Goal: Task Accomplishment & Management: Complete application form

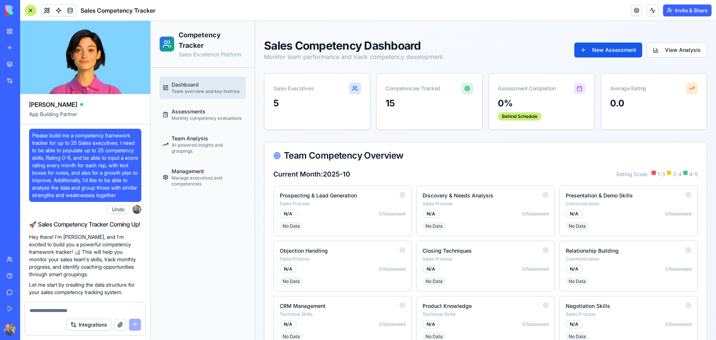
scroll to position [352, 0]
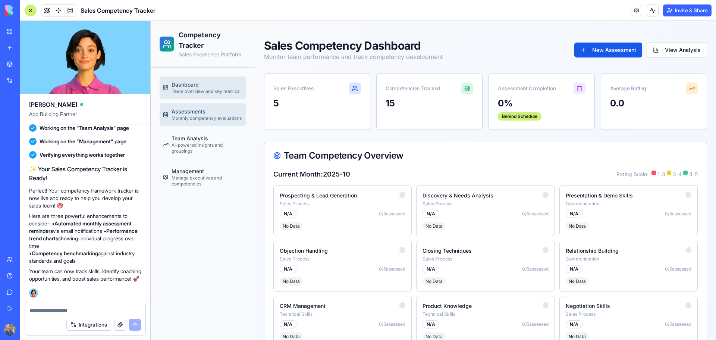
click at [207, 122] on link "Assessments Monthly competency evaluations" at bounding box center [203, 114] width 86 height 22
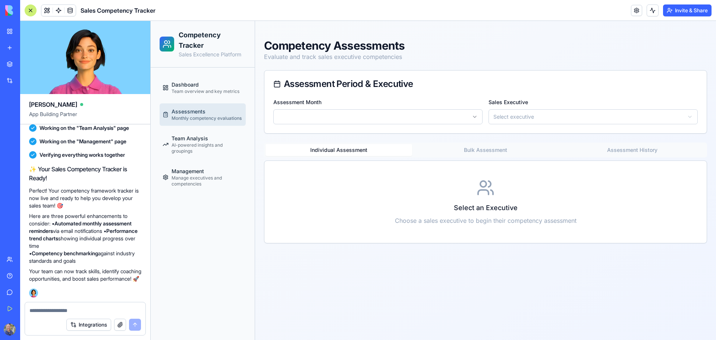
click at [475, 120] on html "Competency Tracker Sales Excellence Platform Dashboard Team overview and key me…" at bounding box center [434, 180] width 566 height 319
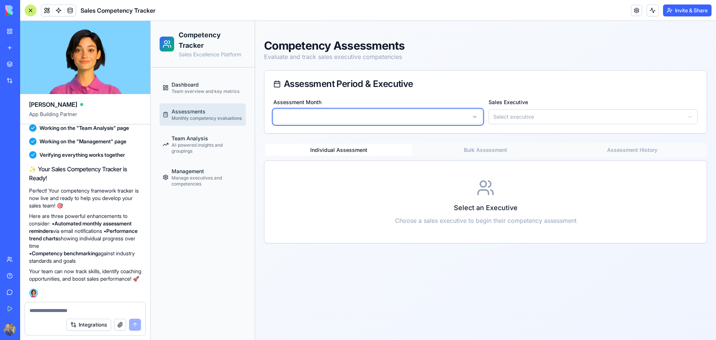
click at [633, 118] on html "Competency Tracker Sales Excellence Platform Dashboard Team overview and key me…" at bounding box center [434, 180] width 566 height 319
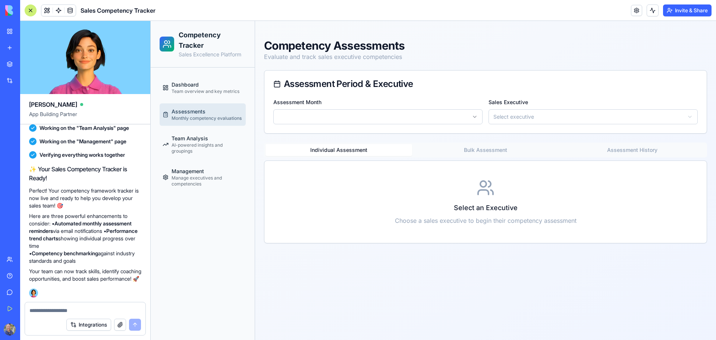
click at [689, 116] on html "Competency Tracker Sales Excellence Platform Dashboard Team overview and key me…" at bounding box center [434, 180] width 566 height 319
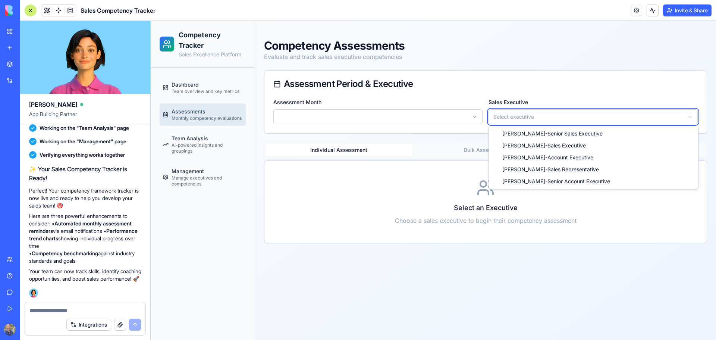
click at [576, 88] on html "Competency Tracker Sales Excellence Platform Dashboard Team overview and key me…" at bounding box center [434, 180] width 566 height 319
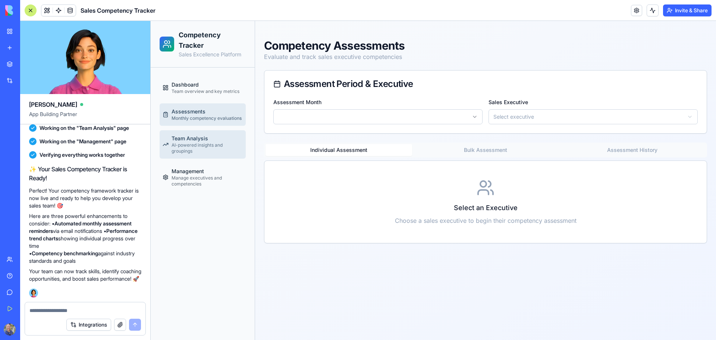
click at [172, 145] on span "AI-powered insights and groupings" at bounding box center [207, 148] width 71 height 12
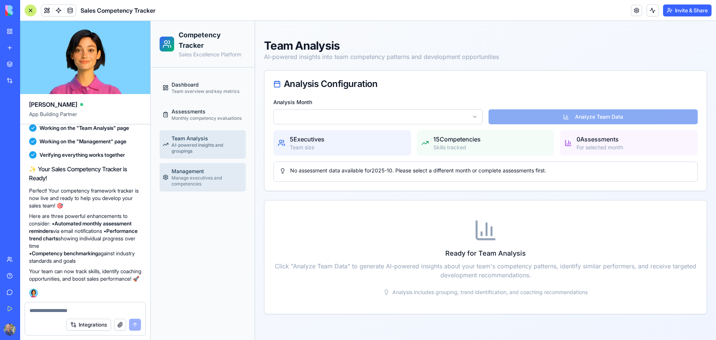
click at [212, 179] on span "Manage executives and competencies" at bounding box center [207, 181] width 71 height 12
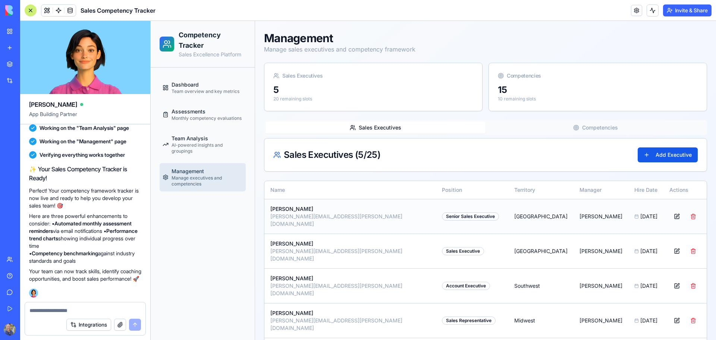
scroll to position [12, 0]
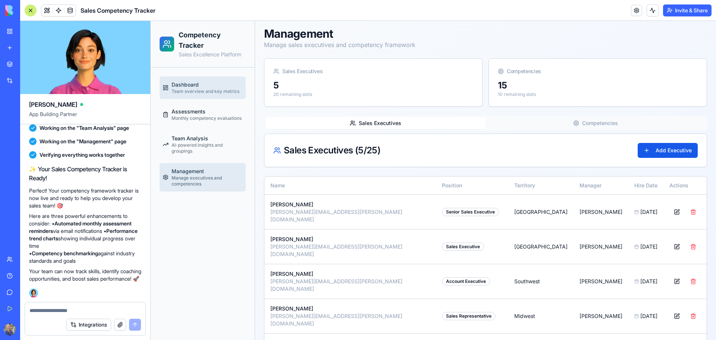
click at [195, 90] on span "Team overview and key metrics" at bounding box center [206, 91] width 68 height 6
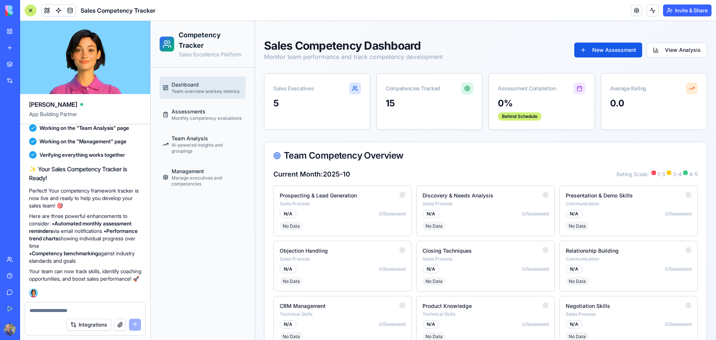
click at [74, 310] on textarea at bounding box center [85, 310] width 112 height 7
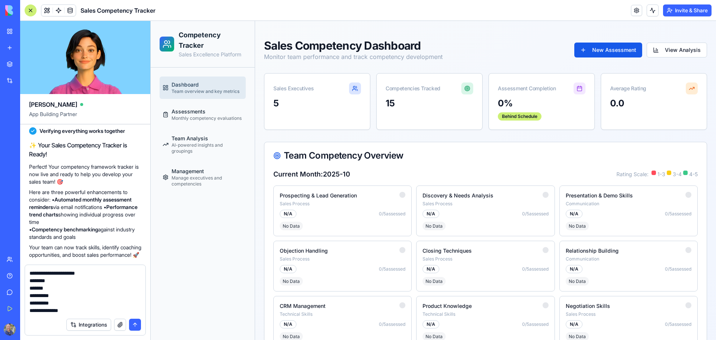
scroll to position [7, 0]
type textarea "**********"
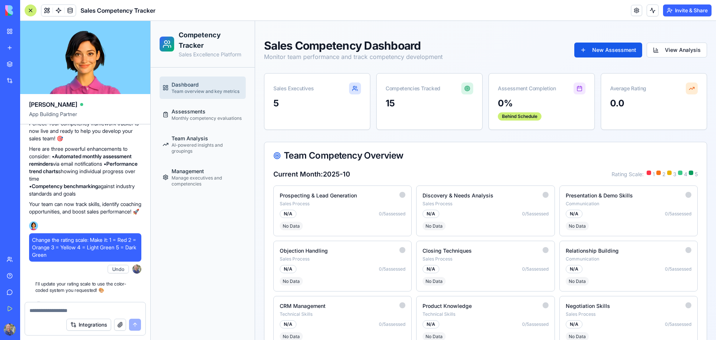
scroll to position [627, 0]
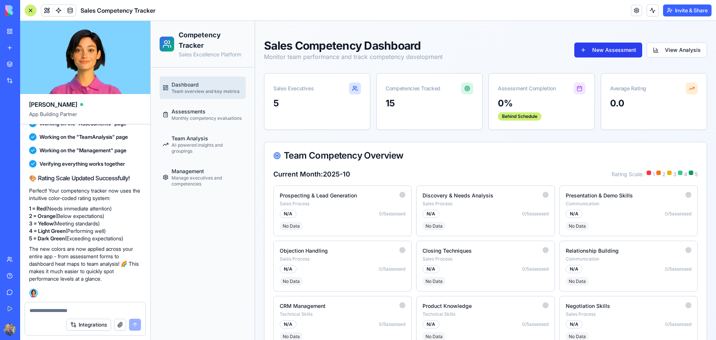
click at [589, 55] on button "New Assessment" at bounding box center [609, 50] width 68 height 15
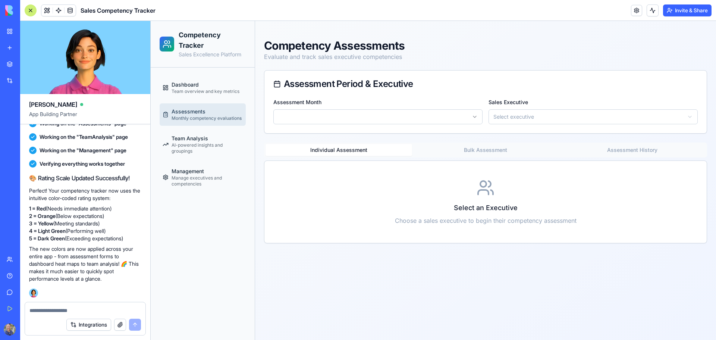
click at [468, 117] on html "Competency Tracker Sales Excellence Platform Dashboard Team overview and key me…" at bounding box center [434, 180] width 566 height 319
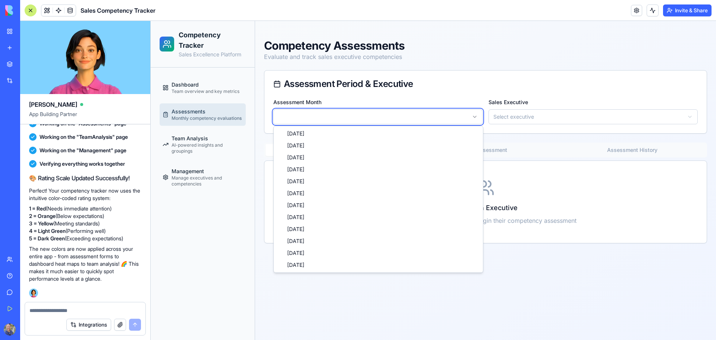
click at [468, 116] on html "Competency Tracker Sales Excellence Platform Dashboard Team overview and key me…" at bounding box center [434, 180] width 566 height 319
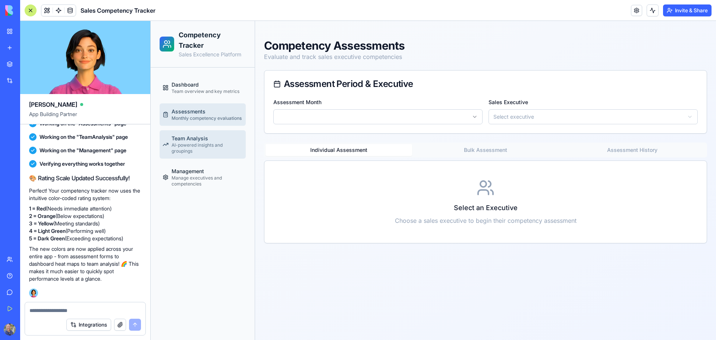
click at [193, 142] on span "AI-powered insights and groupings" at bounding box center [207, 148] width 71 height 12
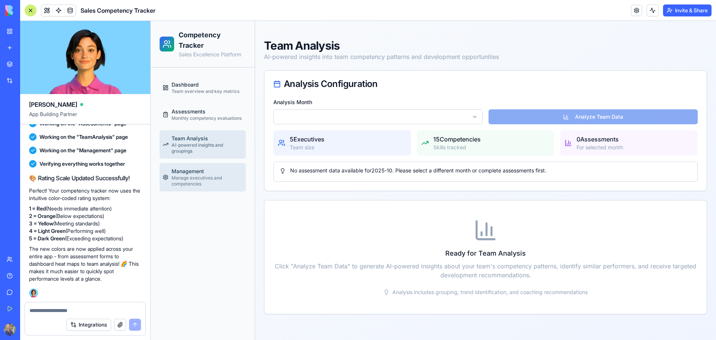
click at [196, 171] on span "Management" at bounding box center [188, 171] width 32 height 7
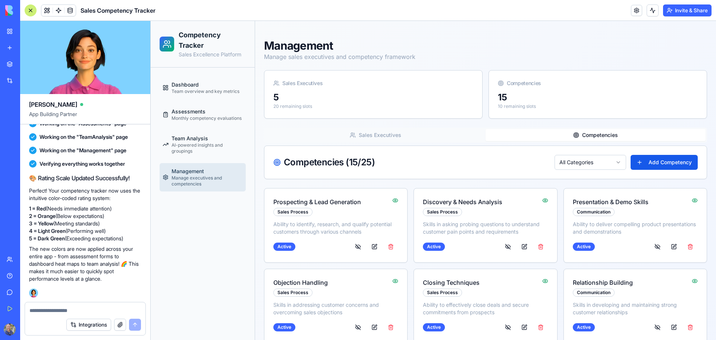
click at [586, 136] on button "Competencies" at bounding box center [596, 135] width 220 height 12
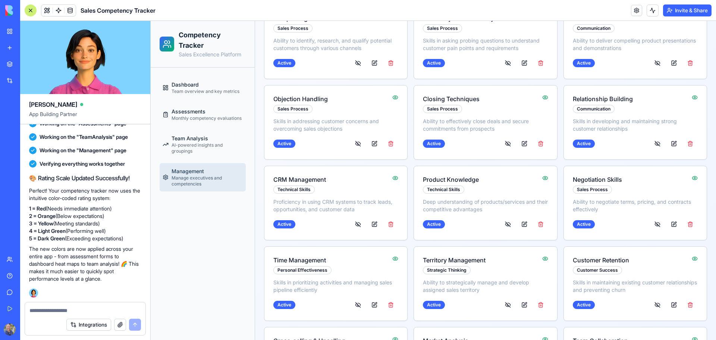
scroll to position [30, 0]
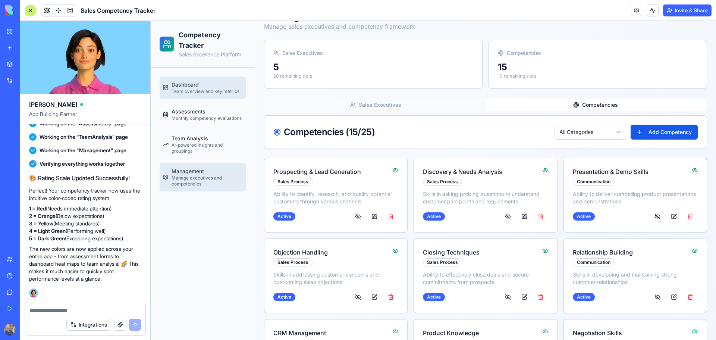
click at [200, 91] on span "Team overview and key metrics" at bounding box center [206, 91] width 68 height 6
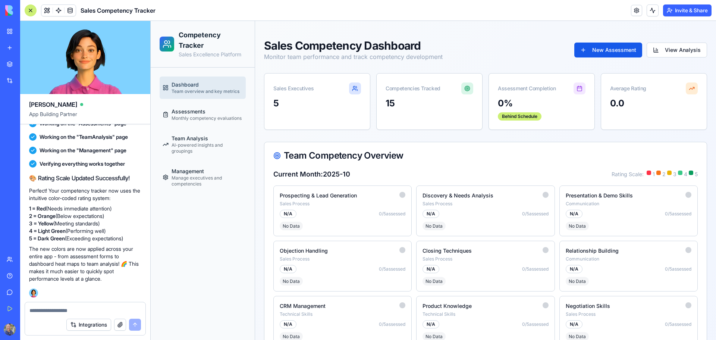
click at [683, 12] on button "Invite & Share" at bounding box center [687, 10] width 48 height 12
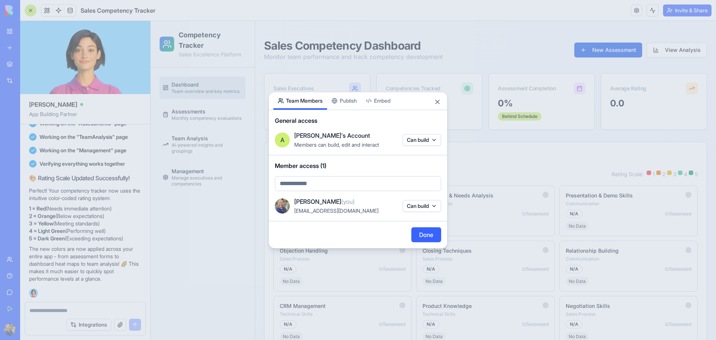
click at [342, 104] on div "Share App Team Members Publish Embed General access A Andrew's Account Members …" at bounding box center [358, 170] width 179 height 157
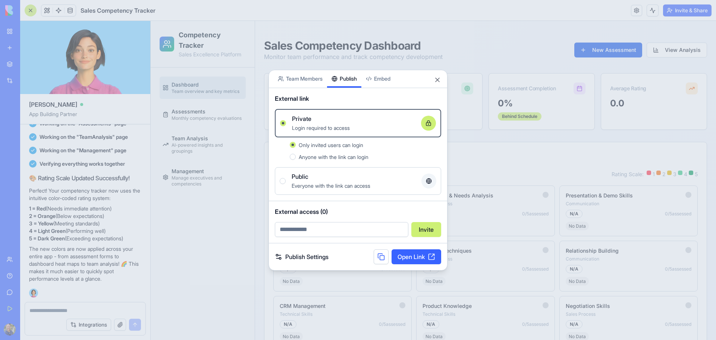
click at [418, 256] on link "Open Link" at bounding box center [417, 256] width 50 height 15
click at [313, 260] on link "Publish Settings" at bounding box center [302, 256] width 54 height 9
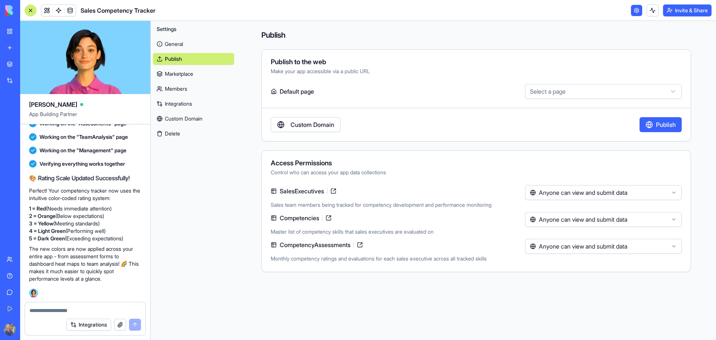
click at [661, 127] on button "Publish" at bounding box center [661, 124] width 42 height 15
click at [28, 66] on div "Marketplace" at bounding box center [23, 63] width 10 height 7
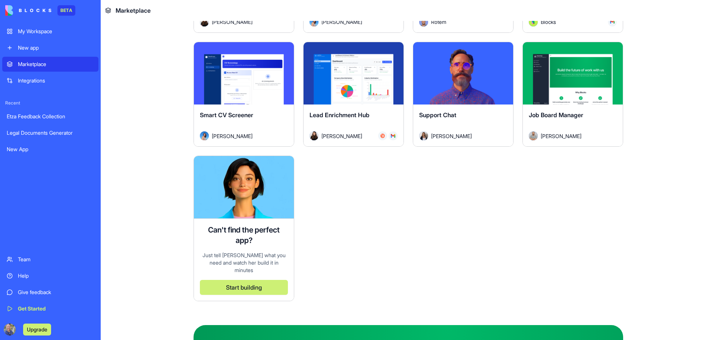
scroll to position [2194, 0]
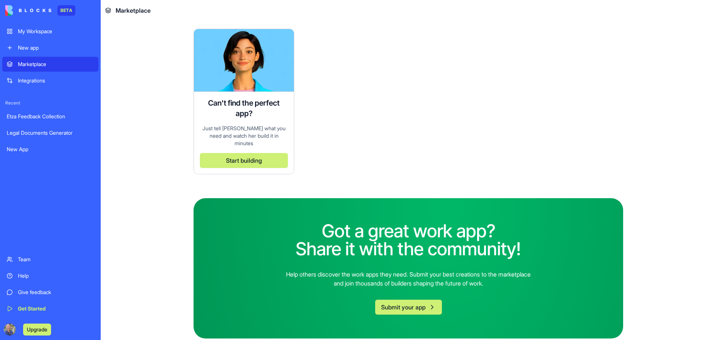
click at [412, 300] on button "Submit your app" at bounding box center [408, 307] width 67 height 15
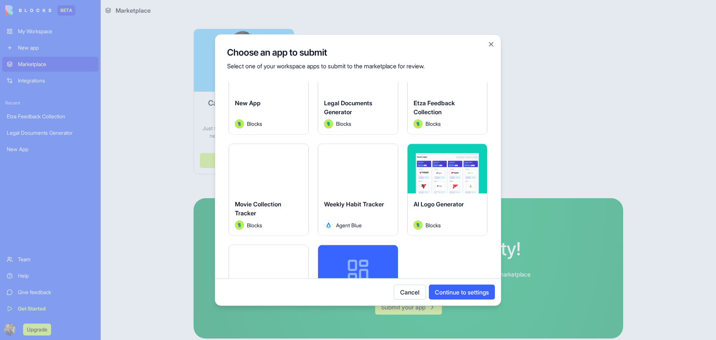
scroll to position [125, 0]
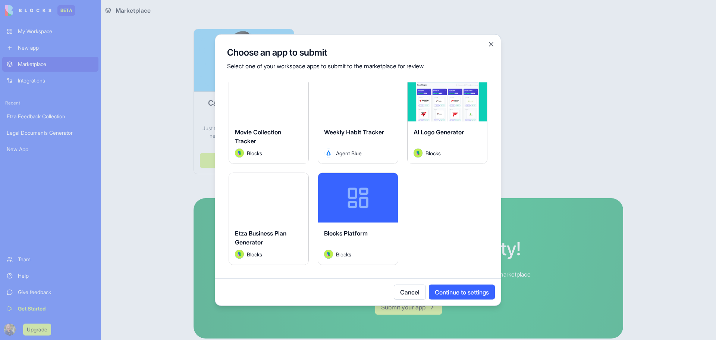
click at [403, 291] on button "Cancel" at bounding box center [410, 292] width 32 height 15
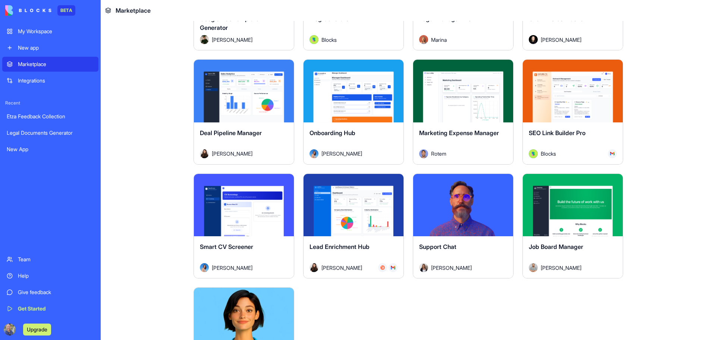
scroll to position [1784, 0]
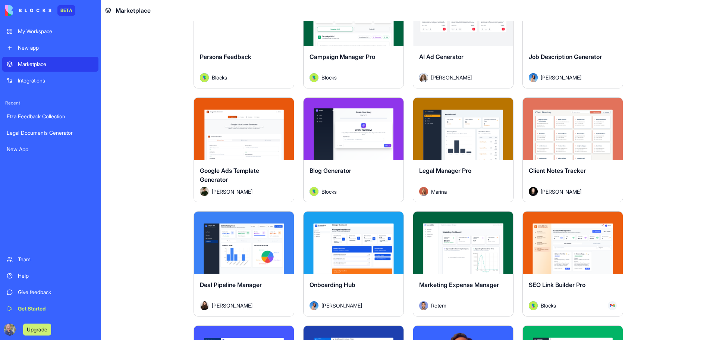
click at [52, 35] on div "My Workspace" at bounding box center [56, 31] width 76 height 7
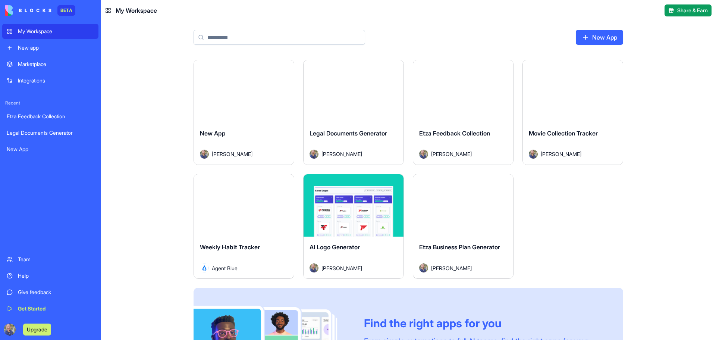
click at [238, 113] on div "Launch" at bounding box center [244, 91] width 100 height 63
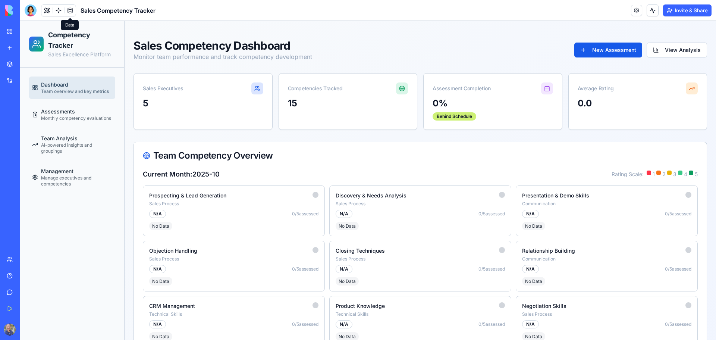
click at [71, 9] on link at bounding box center [70, 10] width 11 height 11
click at [72, 9] on link at bounding box center [70, 10] width 11 height 11
click at [50, 10] on button at bounding box center [46, 10] width 11 height 11
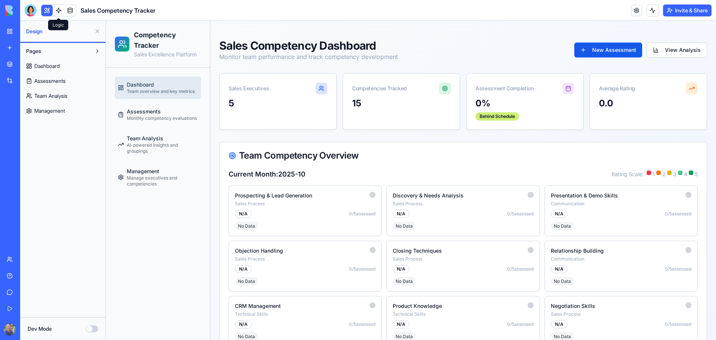
click at [55, 14] on link at bounding box center [58, 10] width 11 height 11
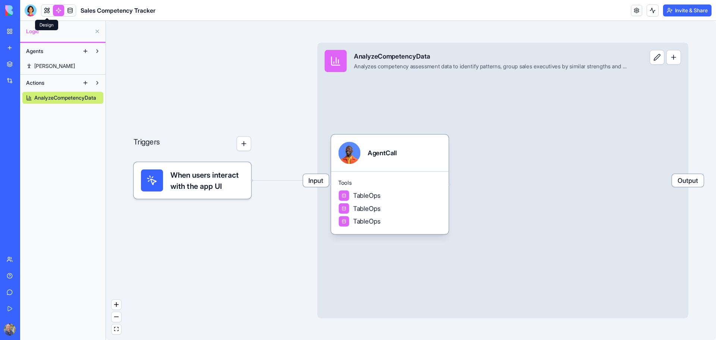
click at [48, 13] on link at bounding box center [46, 10] width 11 height 11
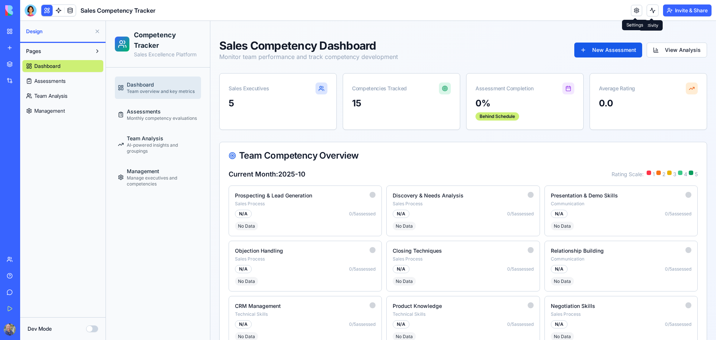
click at [638, 10] on link at bounding box center [636, 10] width 11 height 11
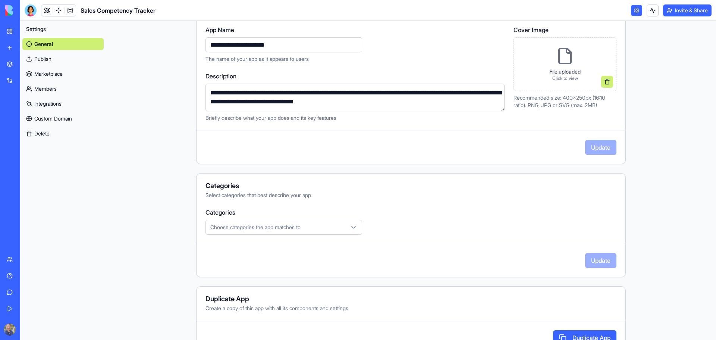
scroll to position [115, 0]
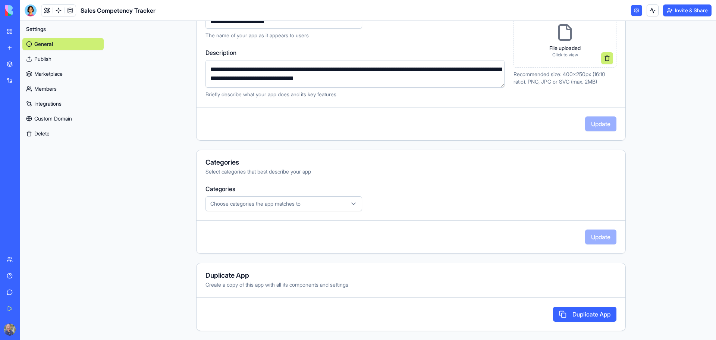
click at [357, 209] on button "Choose categories the app matches to" at bounding box center [284, 203] width 157 height 15
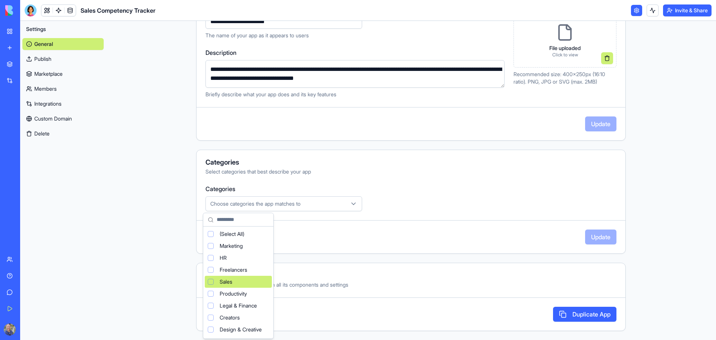
drag, startPoint x: 230, startPoint y: 282, endPoint x: 237, endPoint y: 282, distance: 6.4
click at [230, 282] on span "Sales" at bounding box center [226, 281] width 13 height 7
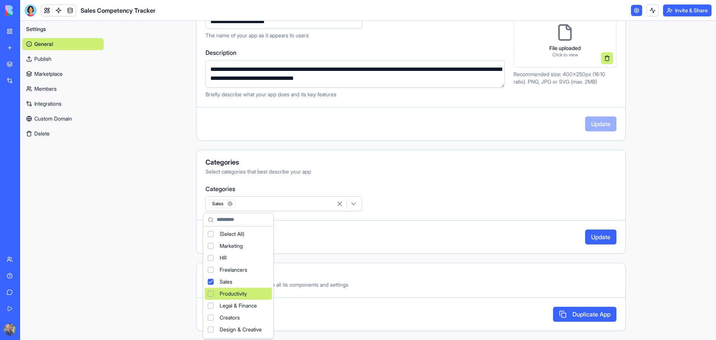
click at [210, 296] on div "Suggestions" at bounding box center [211, 294] width 6 height 6
click at [433, 199] on html "**********" at bounding box center [358, 170] width 716 height 340
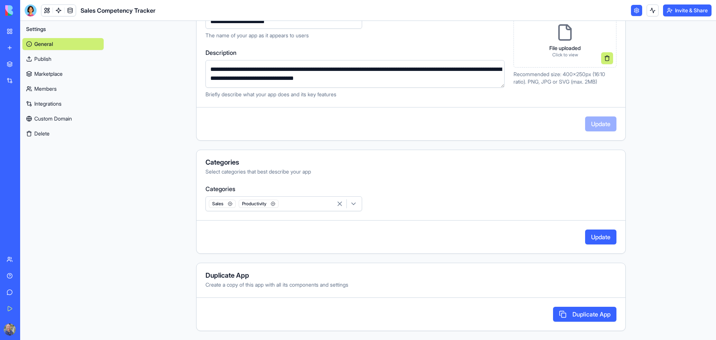
click at [600, 237] on button "Update" at bounding box center [600, 236] width 31 height 15
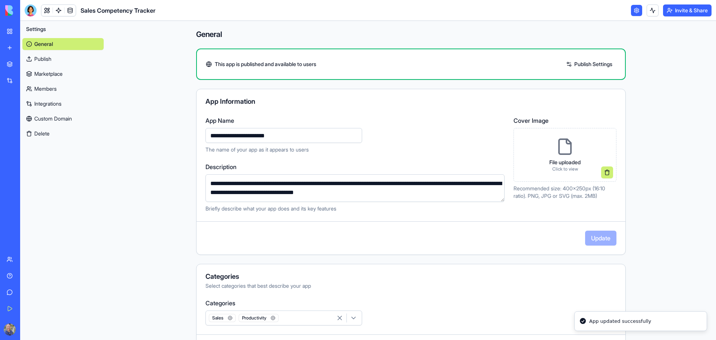
scroll to position [0, 0]
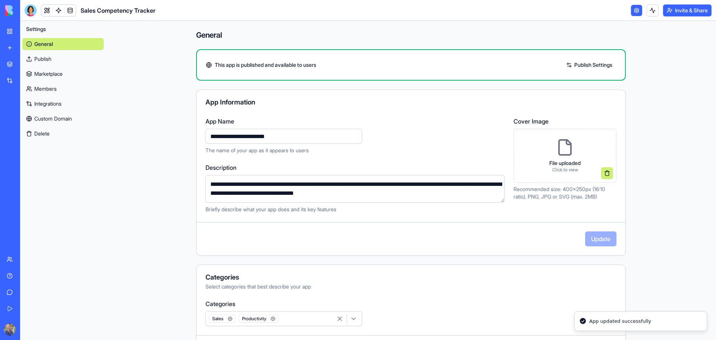
click at [597, 63] on link "Publish Settings" at bounding box center [590, 65] width 54 height 12
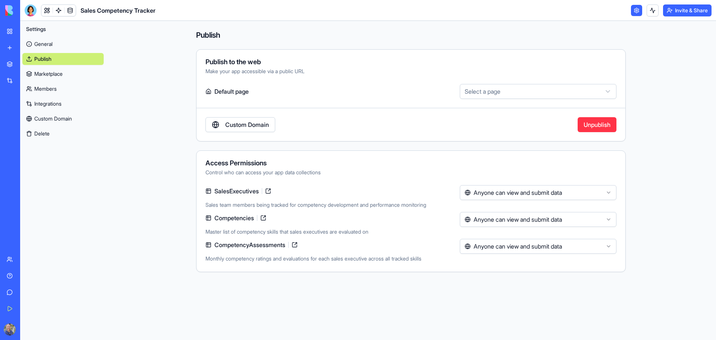
click at [567, 96] on html "**********" at bounding box center [358, 170] width 716 height 340
select select "**********"
click at [540, 201] on div "Anyone can view and submit data" at bounding box center [538, 197] width 157 height 24
click at [540, 196] on html "**********" at bounding box center [358, 170] width 716 height 340
click at [522, 222] on html "**********" at bounding box center [358, 170] width 716 height 340
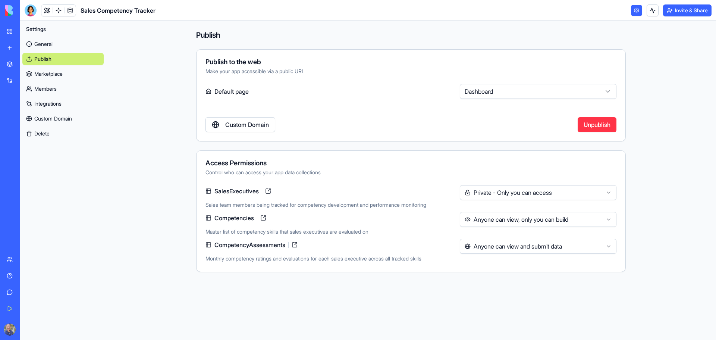
click at [530, 195] on html "**********" at bounding box center [358, 170] width 716 height 340
click at [523, 251] on html "**********" at bounding box center [358, 170] width 716 height 340
click at [35, 44] on link "General" at bounding box center [62, 44] width 81 height 12
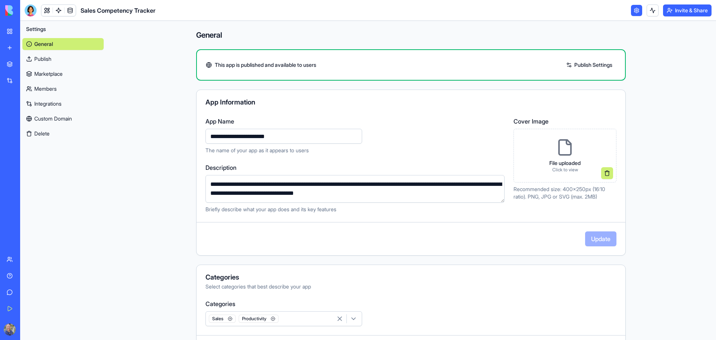
click at [28, 30] on div "My Workspace" at bounding box center [23, 31] width 10 height 7
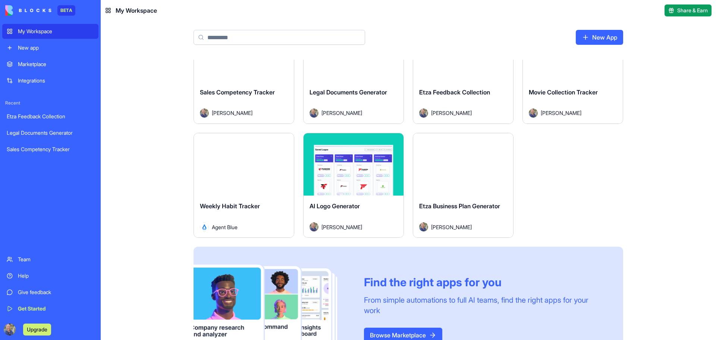
scroll to position [79, 0]
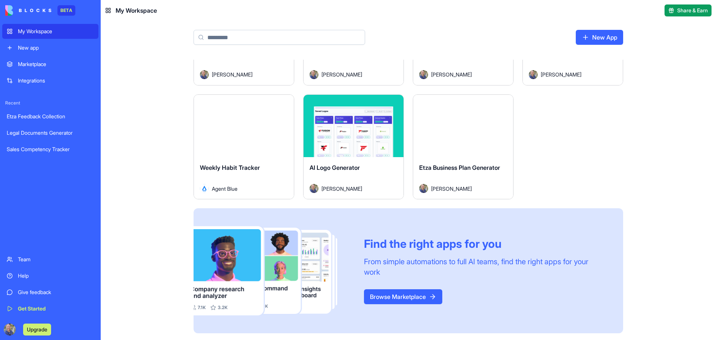
click at [26, 63] on div "Marketplace" at bounding box center [56, 63] width 76 height 7
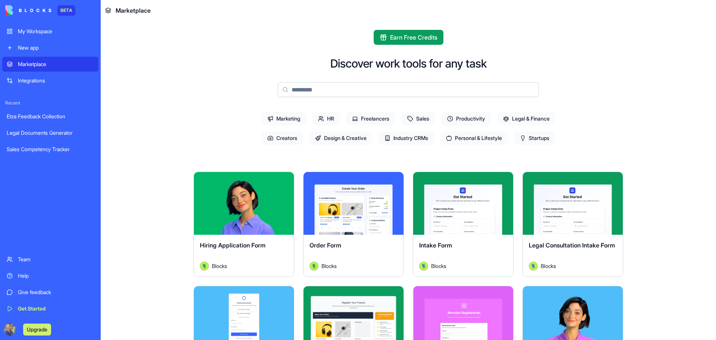
scroll to position [2194, 0]
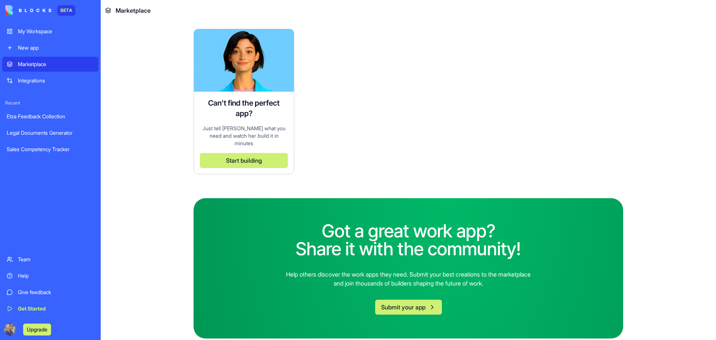
click at [401, 300] on button "Submit your app" at bounding box center [408, 307] width 67 height 15
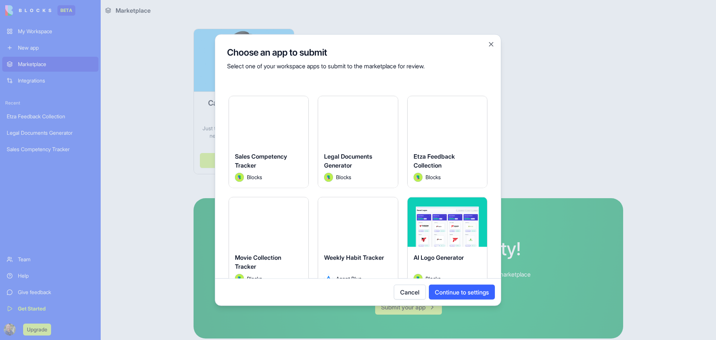
click at [260, 132] on div at bounding box center [268, 121] width 79 height 50
click at [470, 295] on button "Continue to settings" at bounding box center [462, 292] width 66 height 15
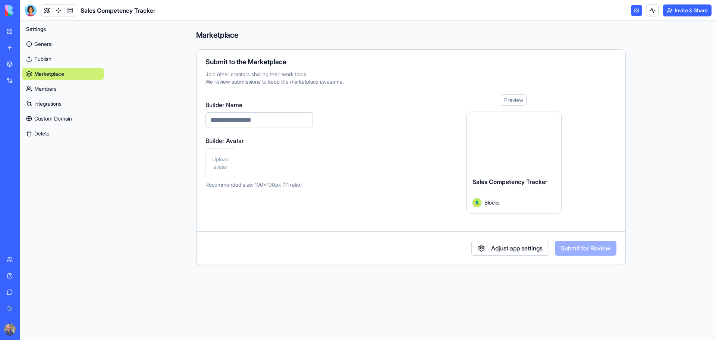
click at [265, 118] on input "Builder Name" at bounding box center [259, 119] width 107 height 15
type input "**********"
click at [217, 168] on span "Upload avatar" at bounding box center [220, 163] width 23 height 15
click at [223, 159] on span "0 %" at bounding box center [220, 160] width 14 height 10
click at [499, 244] on button "Adjust app settings" at bounding box center [511, 248] width 78 height 15
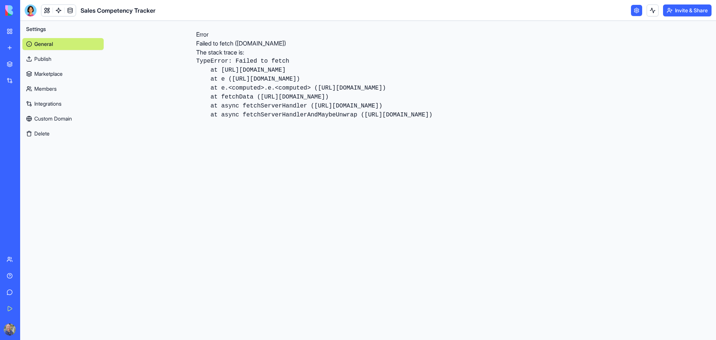
click at [58, 42] on link "General" at bounding box center [62, 44] width 81 height 12
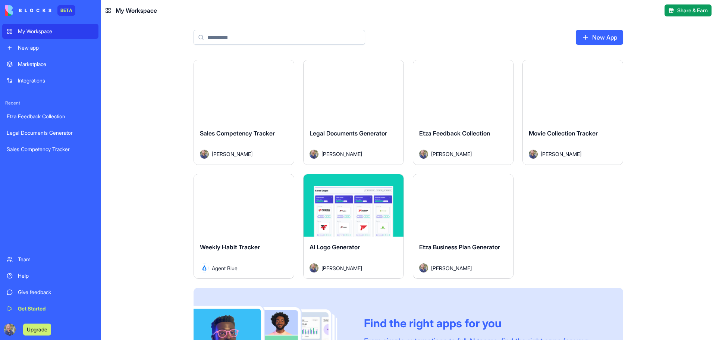
click at [39, 65] on div "Marketplace" at bounding box center [56, 63] width 76 height 7
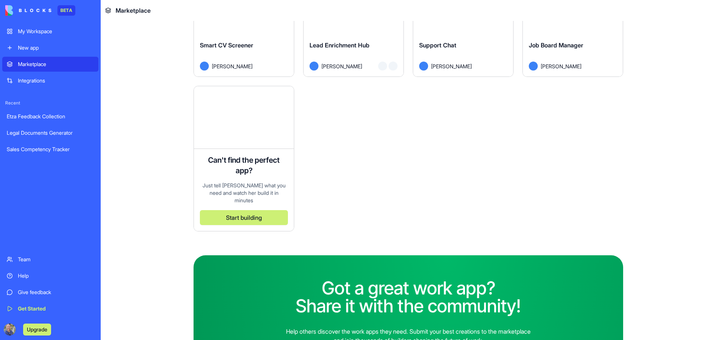
scroll to position [2194, 0]
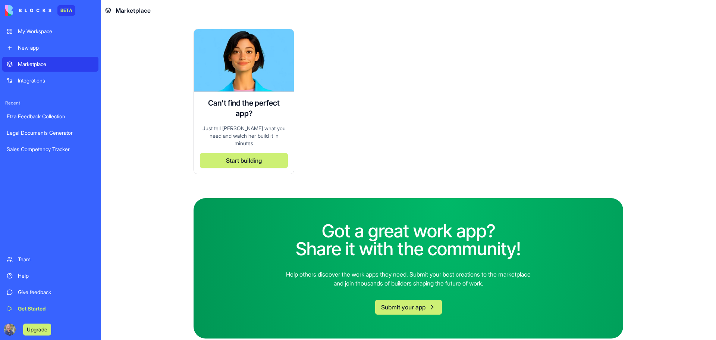
click at [399, 300] on button "Submit your app" at bounding box center [408, 307] width 67 height 15
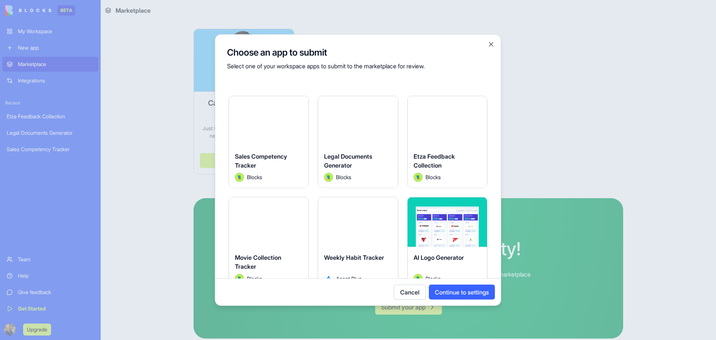
click at [289, 159] on div "Sales Competency Tracker" at bounding box center [269, 161] width 68 height 21
click at [475, 288] on button "Continue to settings" at bounding box center [462, 292] width 66 height 15
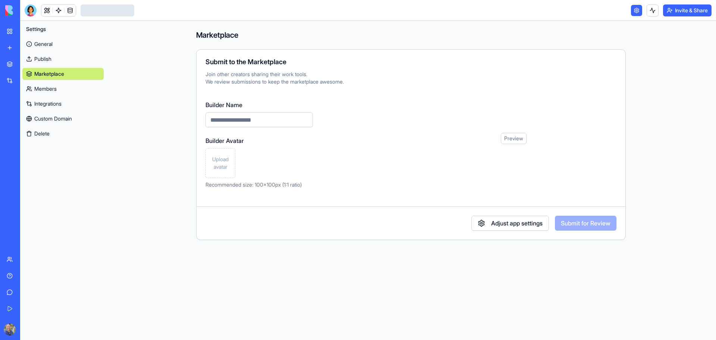
click at [269, 119] on input "Builder Name" at bounding box center [259, 119] width 107 height 15
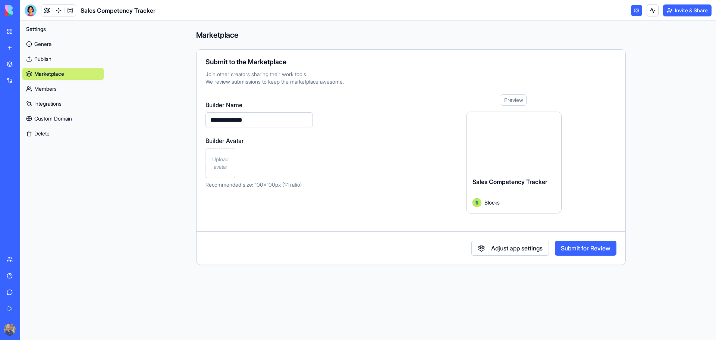
click at [229, 120] on input "**********" at bounding box center [259, 119] width 107 height 15
type input "**********"
click at [227, 165] on span "Upload avatar" at bounding box center [220, 163] width 23 height 15
click at [592, 248] on button "Submit for Review" at bounding box center [586, 248] width 62 height 15
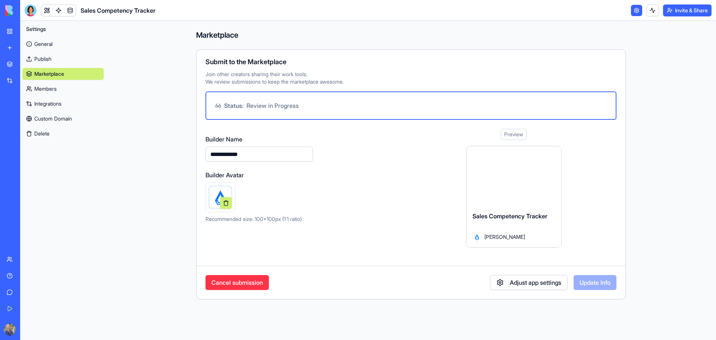
click at [527, 279] on button "Adjust app settings" at bounding box center [529, 282] width 78 height 15
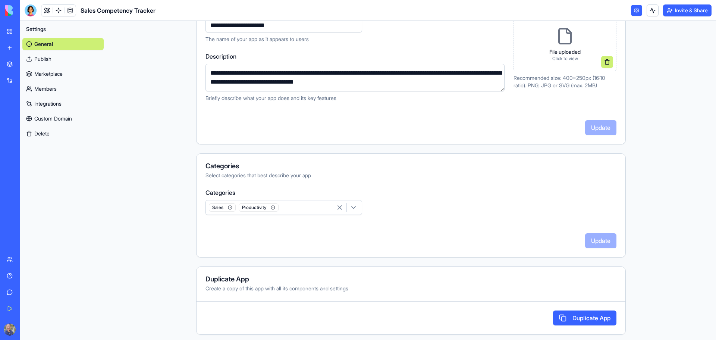
scroll to position [115, 0]
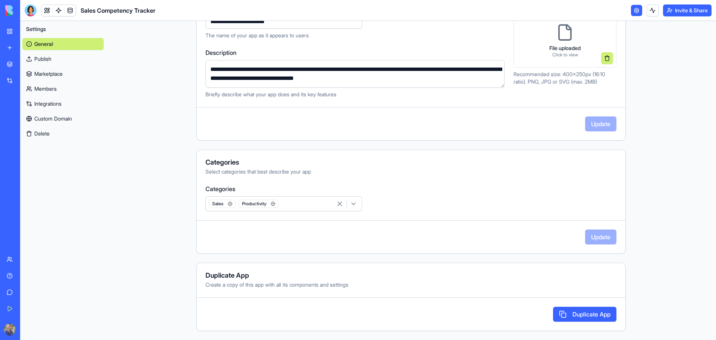
click at [70, 120] on link "Custom Domain" at bounding box center [62, 119] width 81 height 12
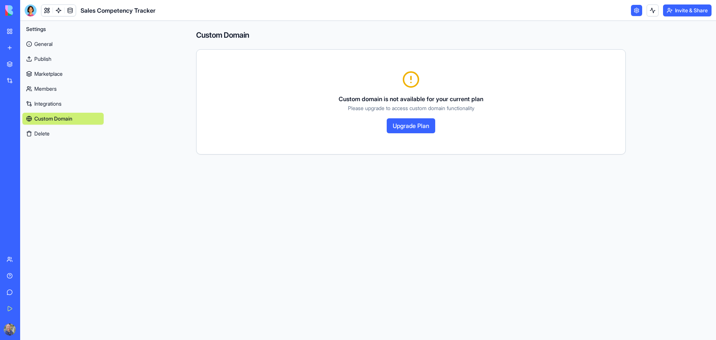
click at [53, 90] on link "Members" at bounding box center [62, 89] width 81 height 12
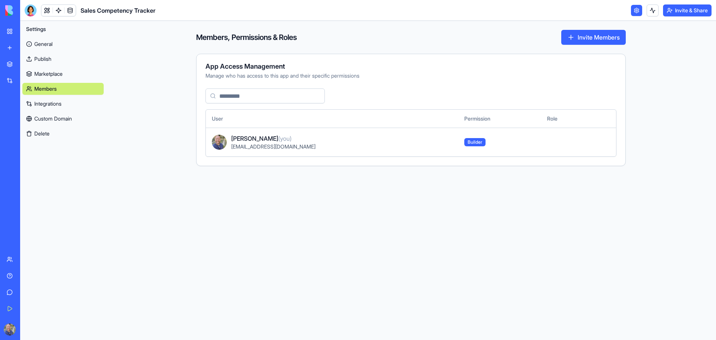
click at [46, 68] on div "General Publish Marketplace Members Integrations Custom Domain Delete" at bounding box center [62, 87] width 81 height 104
click at [46, 78] on link "Marketplace" at bounding box center [62, 74] width 81 height 12
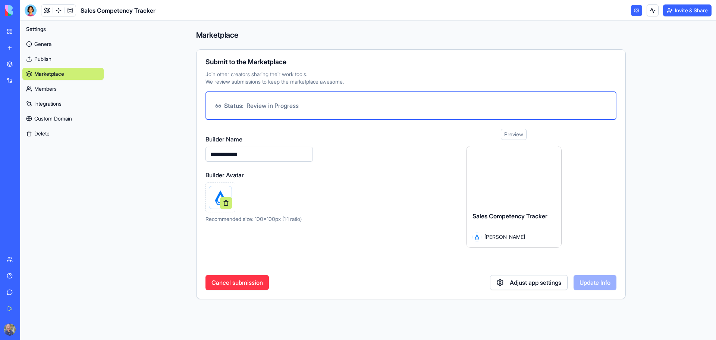
click at [47, 41] on link "General" at bounding box center [62, 44] width 81 height 12
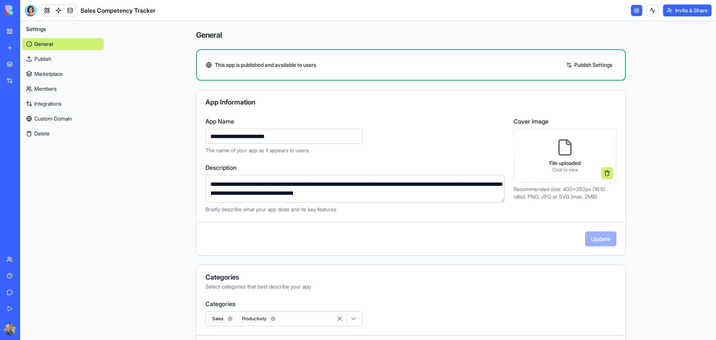
click at [6, 31] on link "My Workspace" at bounding box center [17, 31] width 30 height 15
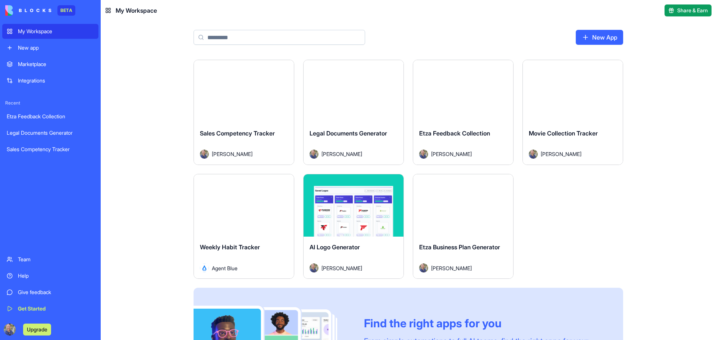
click at [43, 62] on div "Marketplace" at bounding box center [56, 63] width 76 height 7
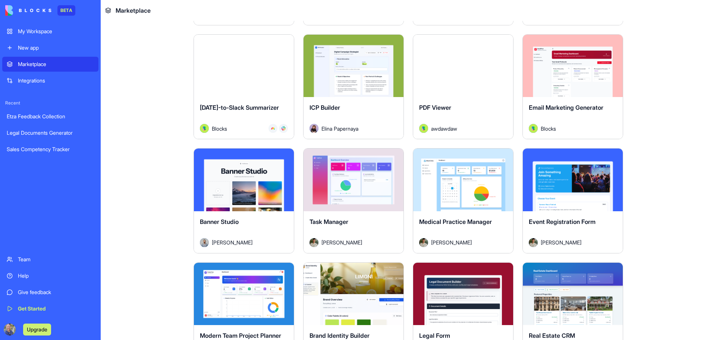
scroll to position [2194, 0]
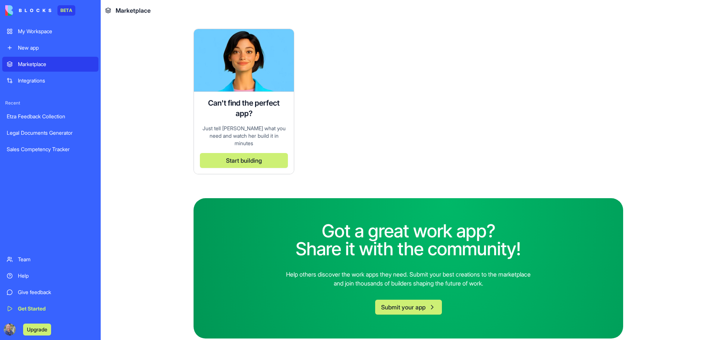
click at [398, 303] on button "Submit your app" at bounding box center [408, 307] width 67 height 15
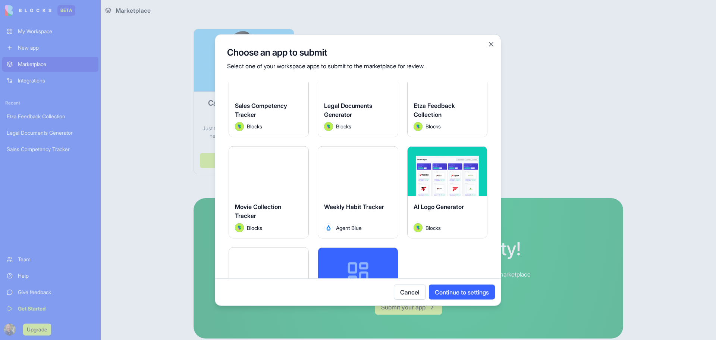
scroll to position [112, 0]
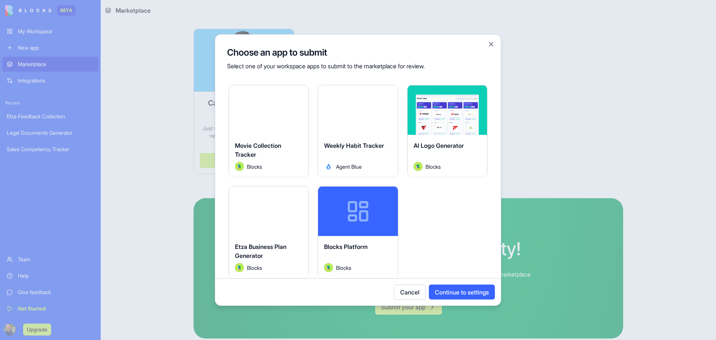
click at [354, 125] on div at bounding box center [357, 110] width 79 height 50
click at [460, 291] on button "Continue to settings" at bounding box center [462, 292] width 66 height 15
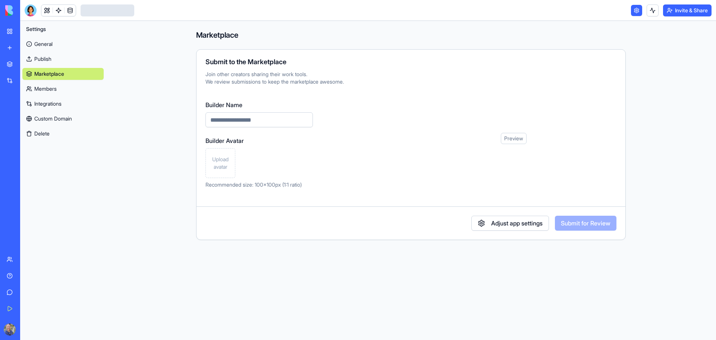
type input "**********"
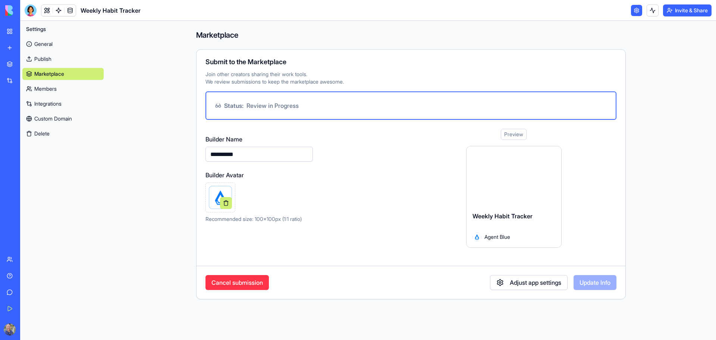
click at [42, 42] on link "General" at bounding box center [62, 44] width 81 height 12
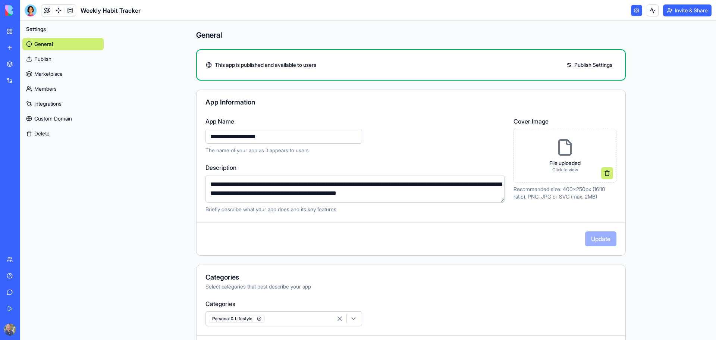
click at [10, 27] on link "My Workspace" at bounding box center [17, 31] width 30 height 15
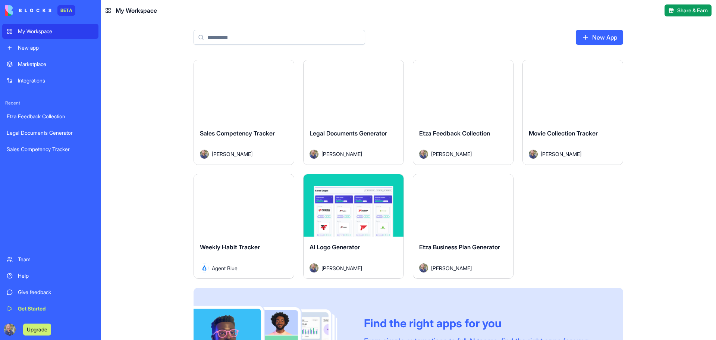
click at [282, 69] on html "BETA My Workspace New app Marketplace Integrations Recent Etza Feedback Collect…" at bounding box center [358, 170] width 716 height 340
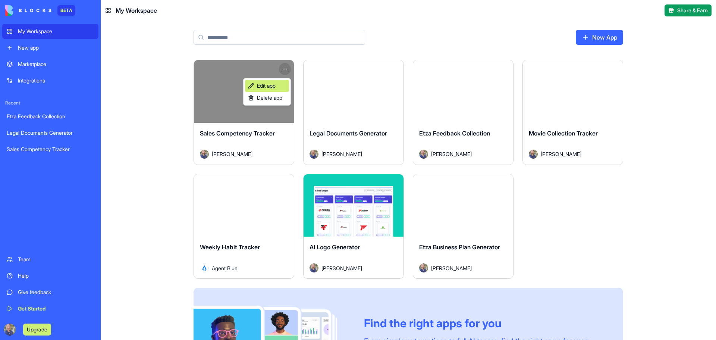
click at [276, 85] on span "Edit app" at bounding box center [266, 85] width 19 height 7
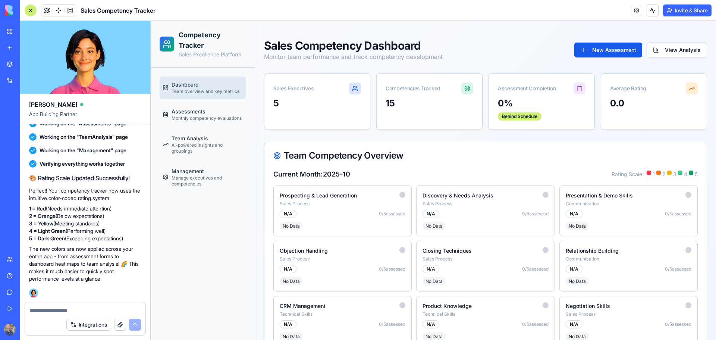
click at [403, 194] on div at bounding box center [403, 195] width 6 height 6
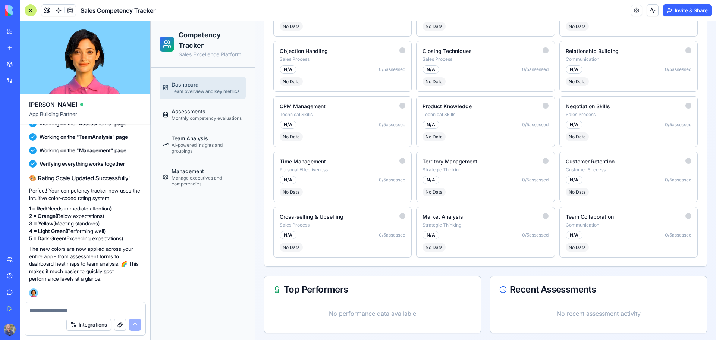
scroll to position [202, 0]
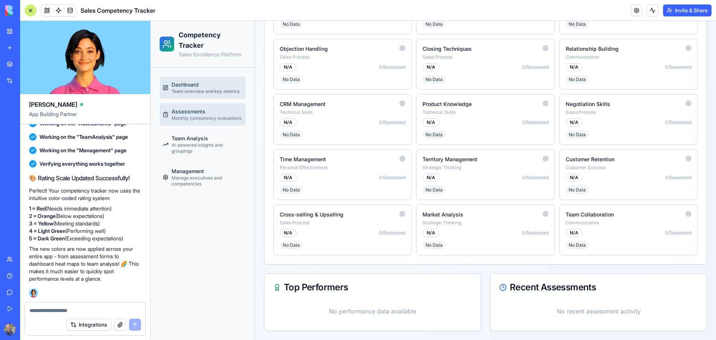
click at [204, 113] on span "Assessments" at bounding box center [189, 111] width 34 height 7
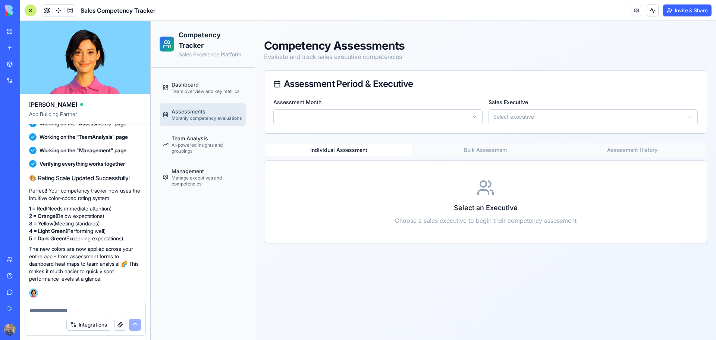
click at [475, 117] on html "Competency Tracker Sales Excellence Platform Dashboard Team overview and key me…" at bounding box center [434, 180] width 566 height 319
click at [558, 121] on html "Competency Tracker Sales Excellence Platform Dashboard Team overview and key me…" at bounding box center [434, 180] width 566 height 319
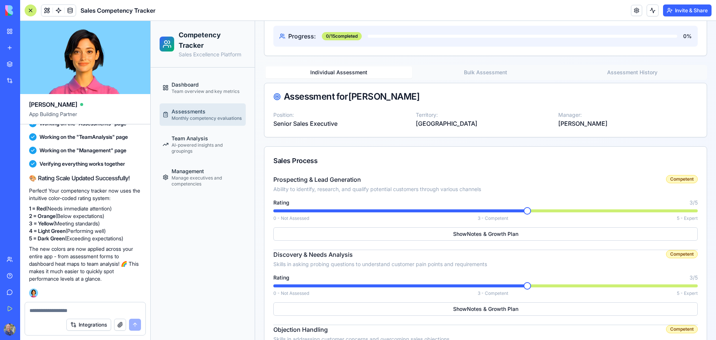
scroll to position [112, 0]
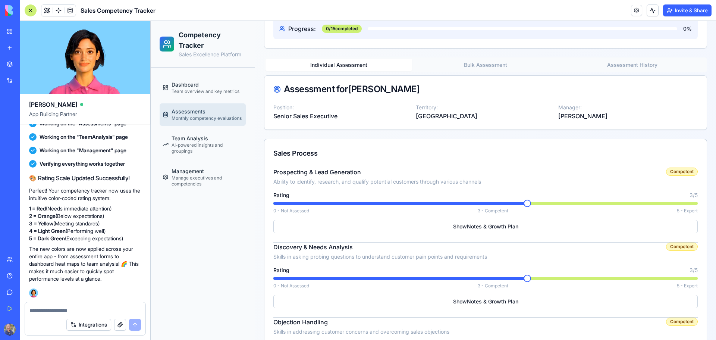
click at [531, 207] on span at bounding box center [527, 203] width 7 height 7
click at [568, 206] on div "Rating 3 /5 0 - Not Assessed 3 - Competent 5 - Expert" at bounding box center [485, 202] width 425 height 22
click at [577, 209] on div "0 - Not Assessed 3 - Competent 5 - Expert" at bounding box center [485, 211] width 425 height 6
click at [524, 207] on span at bounding box center [527, 203] width 7 height 7
click at [471, 228] on button "Show Notes & Growth Plan" at bounding box center [485, 226] width 425 height 13
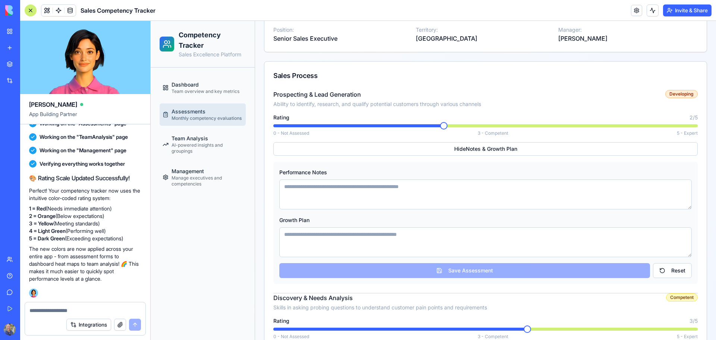
scroll to position [187, 0]
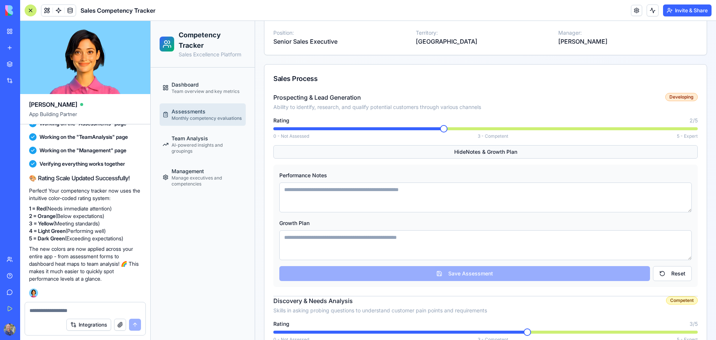
click at [507, 146] on button "Hide Notes & Growth Plan" at bounding box center [485, 151] width 425 height 13
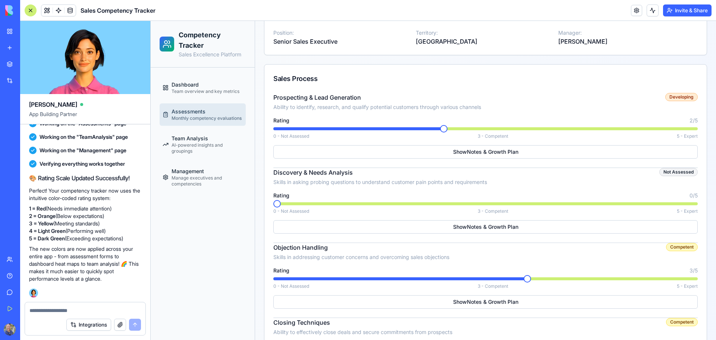
click at [281, 207] on span at bounding box center [276, 203] width 7 height 7
click at [698, 282] on span at bounding box center [694, 278] width 7 height 7
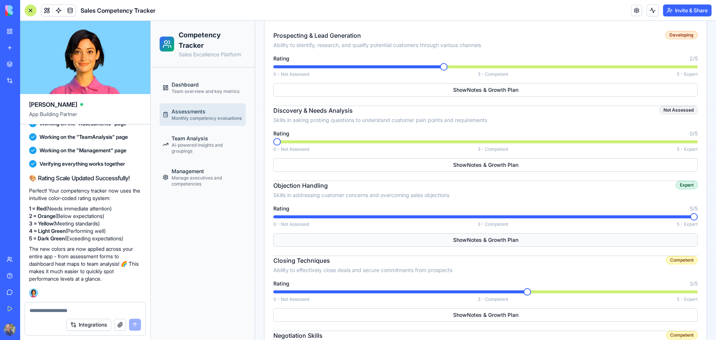
scroll to position [261, 0]
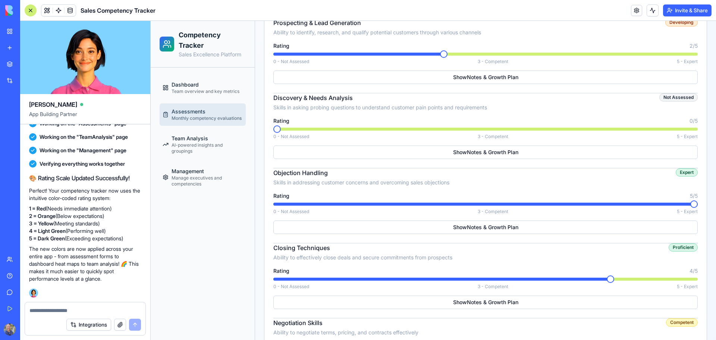
click at [607, 277] on span at bounding box center [610, 278] width 7 height 7
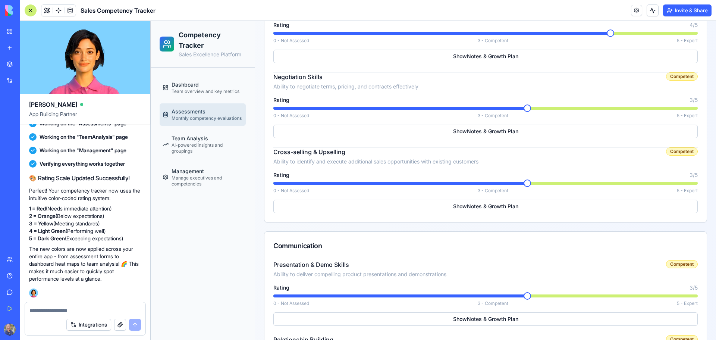
scroll to position [522, 0]
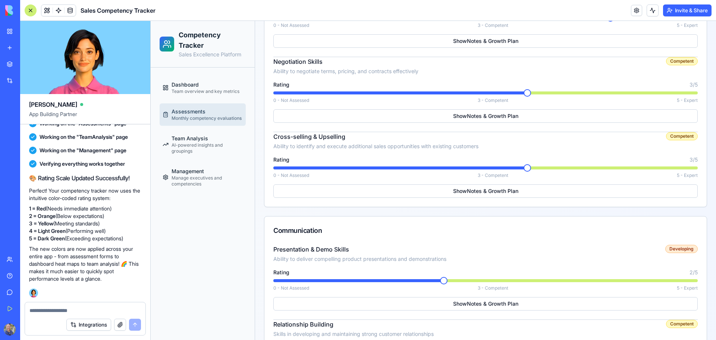
click at [448, 284] on span at bounding box center [443, 280] width 7 height 7
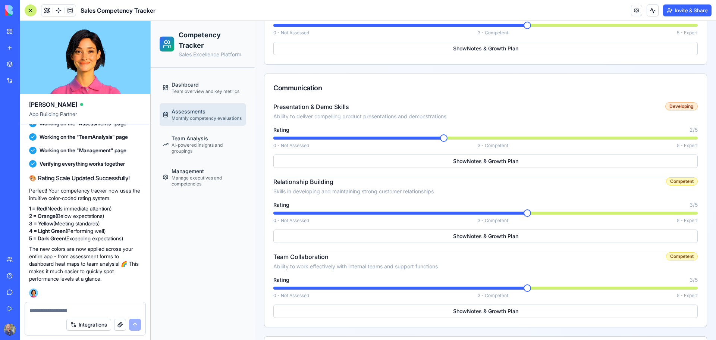
scroll to position [709, 0]
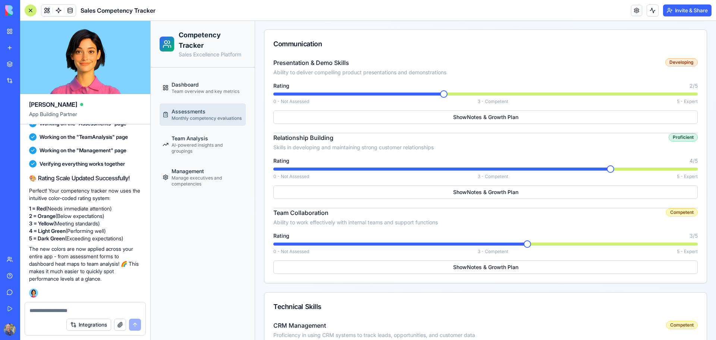
click at [607, 168] on span at bounding box center [610, 168] width 7 height 7
click at [440, 248] on span at bounding box center [443, 243] width 7 height 7
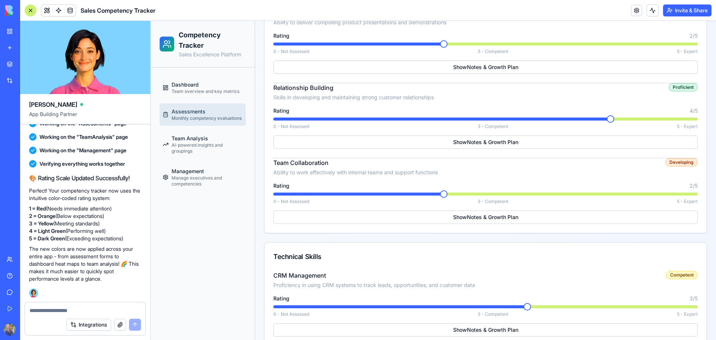
scroll to position [746, 0]
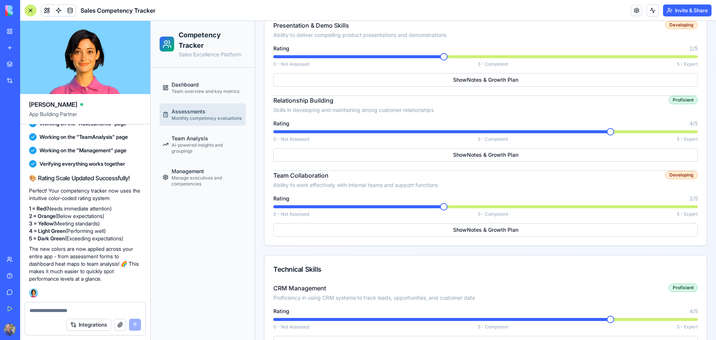
click at [607, 322] on span at bounding box center [610, 319] width 7 height 7
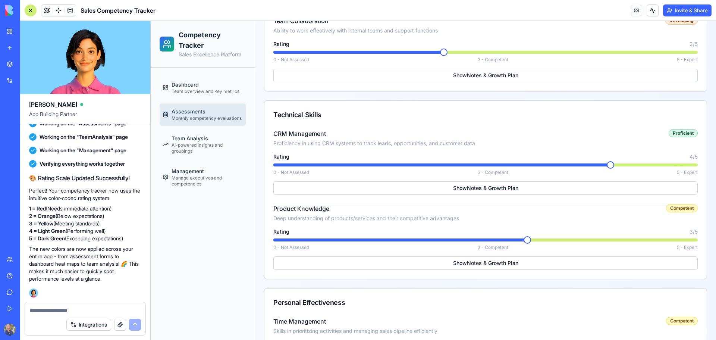
scroll to position [933, 0]
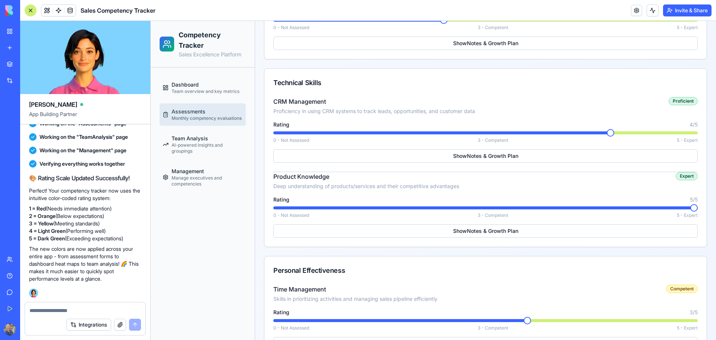
click at [693, 209] on span at bounding box center [694, 207] width 7 height 7
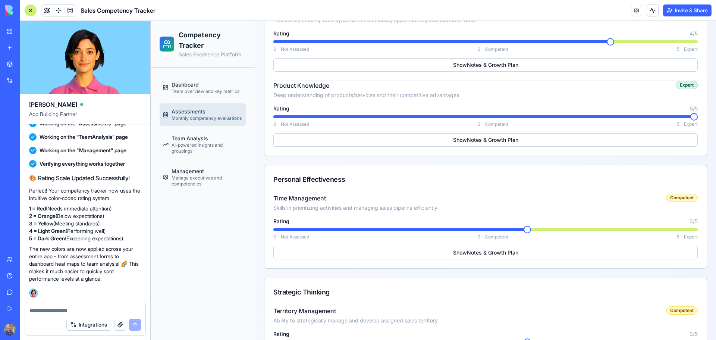
scroll to position [1045, 0]
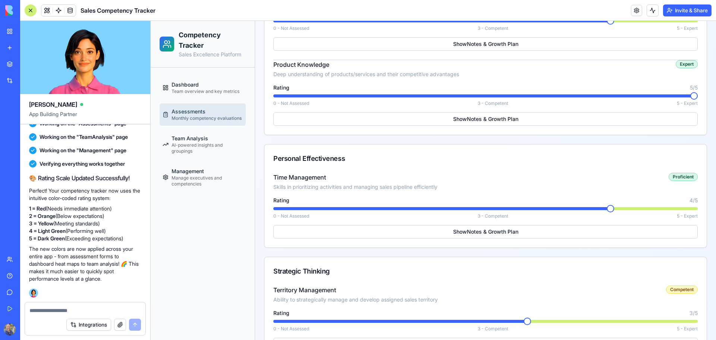
click at [607, 206] on span at bounding box center [610, 208] width 7 height 7
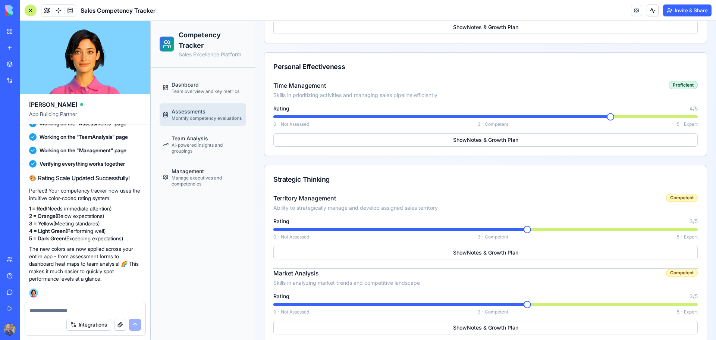
scroll to position [1231, 0]
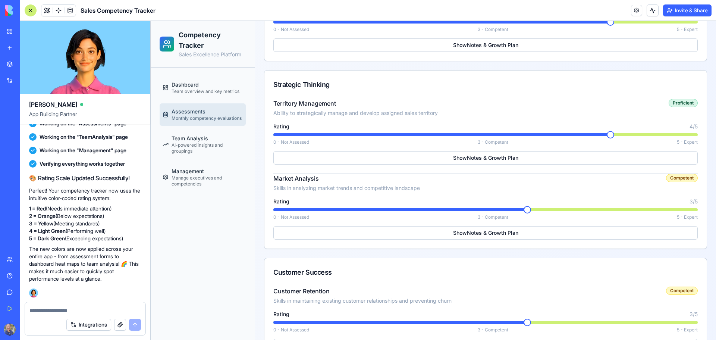
click at [607, 137] on span at bounding box center [610, 134] width 7 height 7
click at [448, 210] on span at bounding box center [443, 209] width 7 height 7
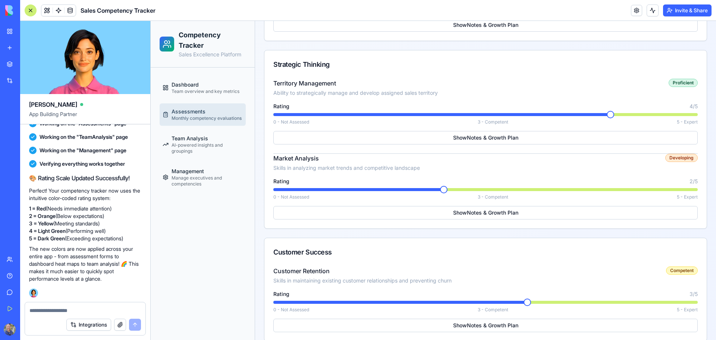
scroll to position [1262, 0]
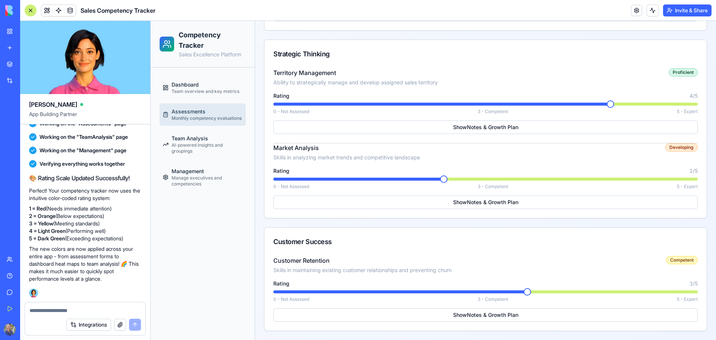
click at [531, 293] on span at bounding box center [527, 291] width 7 height 7
click at [572, 294] on div "Rating 3 /5 0 - Not Assessed 3 - Competent 5 - Expert" at bounding box center [485, 291] width 425 height 22
click at [576, 291] on span at bounding box center [485, 291] width 425 height 3
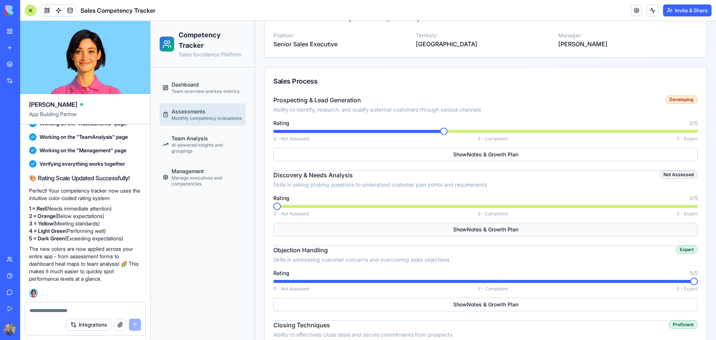
scroll to position [112, 0]
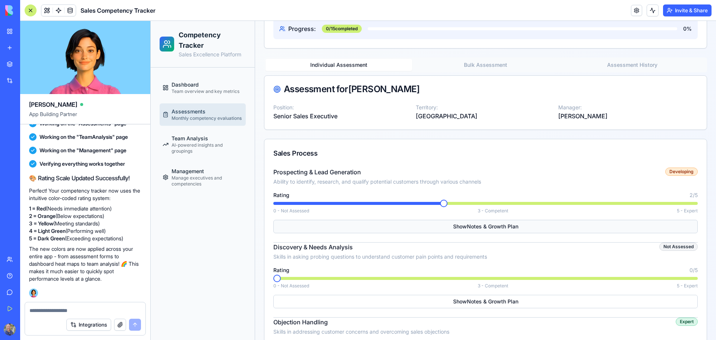
click at [493, 227] on button "Show Notes & Growth Plan" at bounding box center [485, 226] width 425 height 13
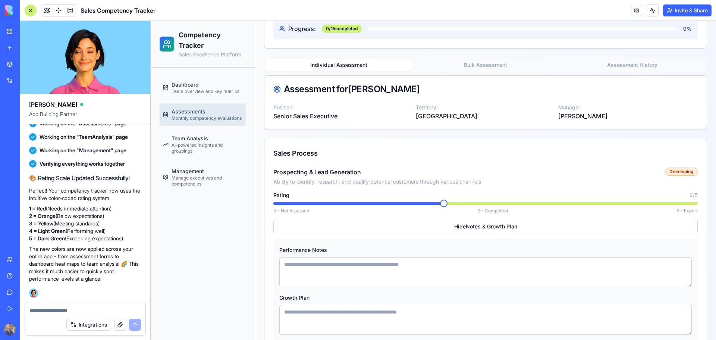
click at [396, 274] on textarea at bounding box center [485, 272] width 413 height 30
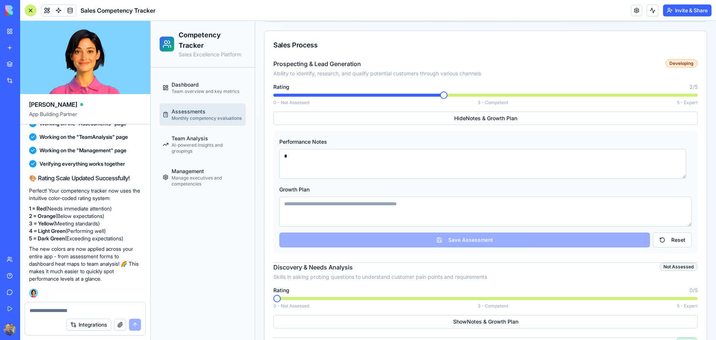
scroll to position [224, 0]
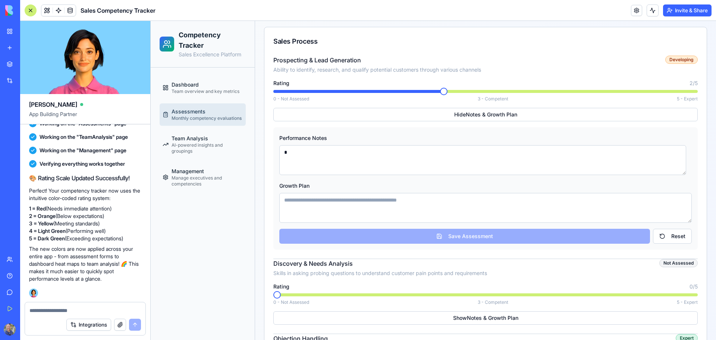
type textarea "*"
click at [361, 198] on textarea at bounding box center [485, 208] width 413 height 30
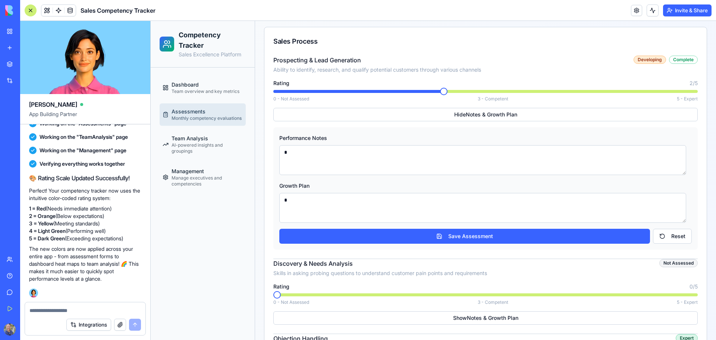
type textarea "*"
click at [589, 61] on h4 "Prospecting & Lead Generation" at bounding box center [453, 60] width 360 height 9
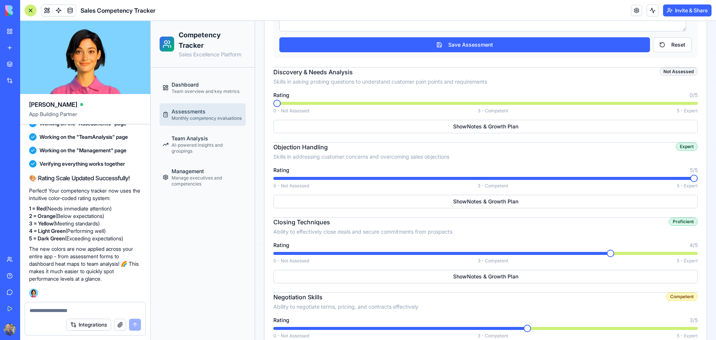
scroll to position [298, 0]
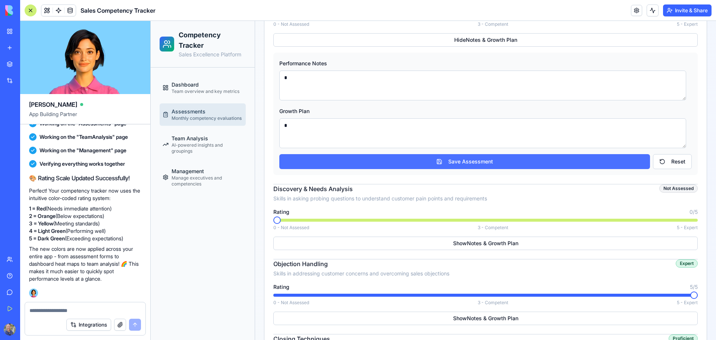
click at [496, 158] on button "Save Assessment" at bounding box center [464, 161] width 371 height 15
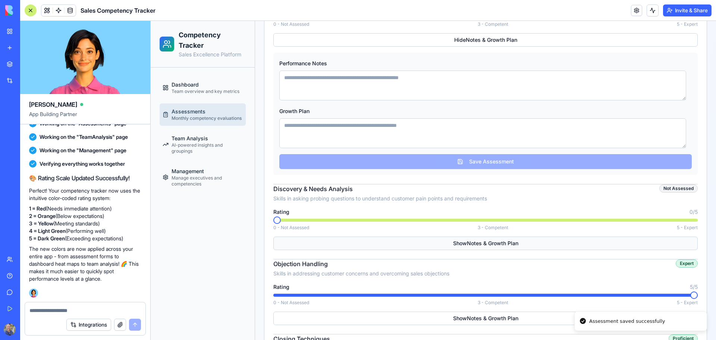
click at [520, 243] on button "Show Notes & Growth Plan" at bounding box center [485, 243] width 425 height 13
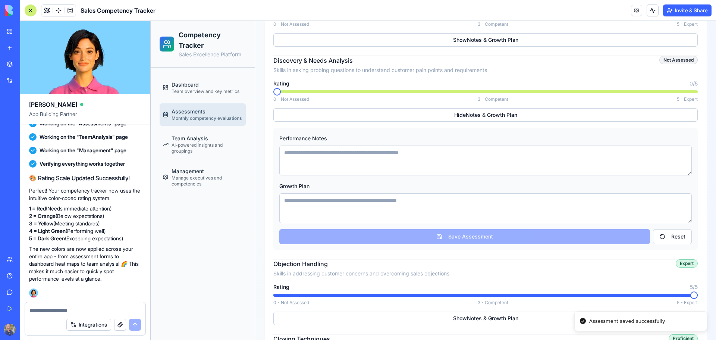
click at [457, 155] on textarea at bounding box center [485, 160] width 413 height 30
type textarea "*"
click at [449, 198] on textarea at bounding box center [485, 208] width 413 height 30
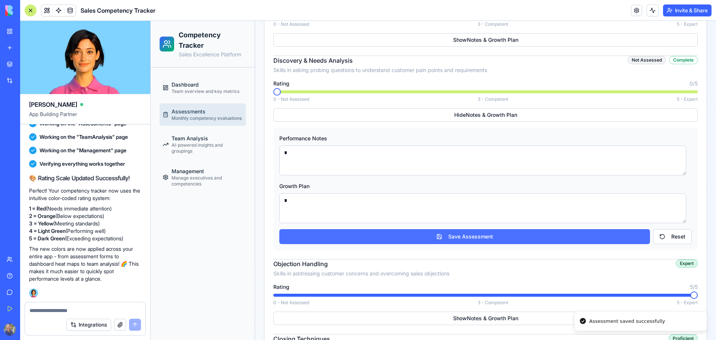
type textarea "*"
click at [479, 233] on button "Save Assessment" at bounding box center [464, 236] width 371 height 15
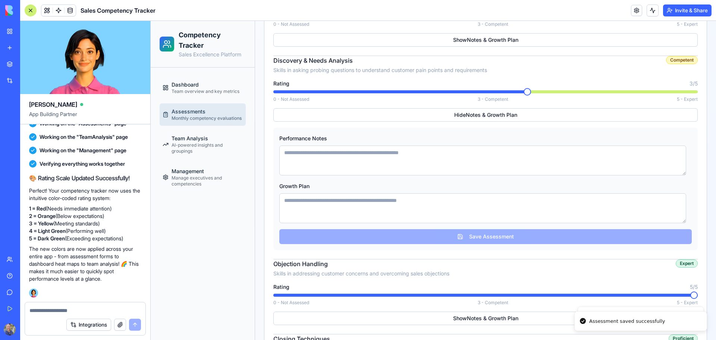
type textarea "*"
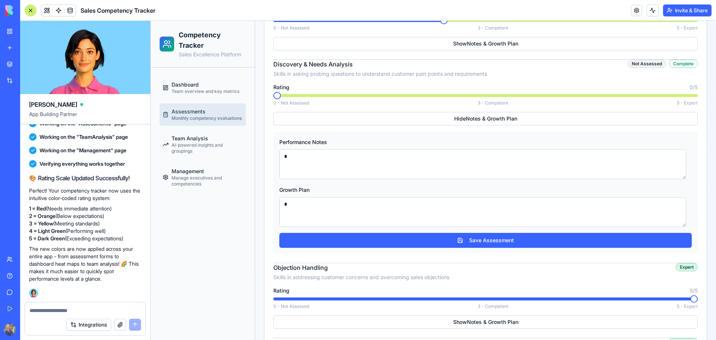
scroll to position [410, 0]
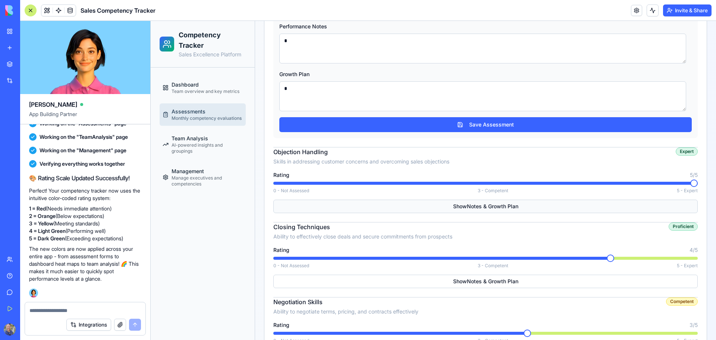
click at [461, 203] on button "Show Notes & Growth Plan" at bounding box center [485, 206] width 425 height 13
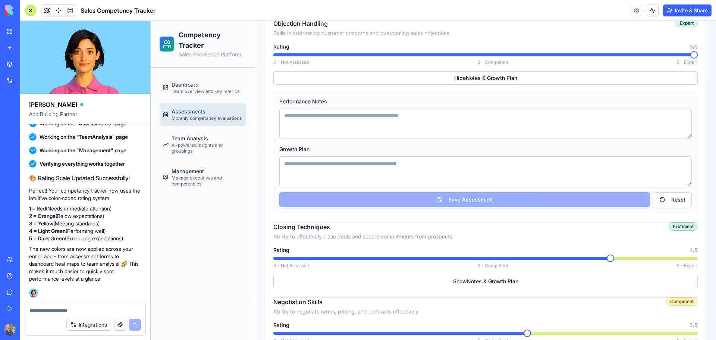
click at [326, 116] on textarea at bounding box center [485, 124] width 413 height 30
type textarea "*"
click at [342, 168] on textarea at bounding box center [485, 171] width 413 height 30
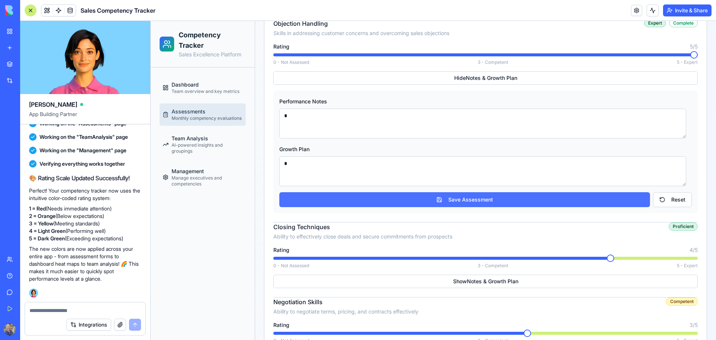
type textarea "*"
click at [386, 199] on button "Save Assessment" at bounding box center [464, 199] width 371 height 15
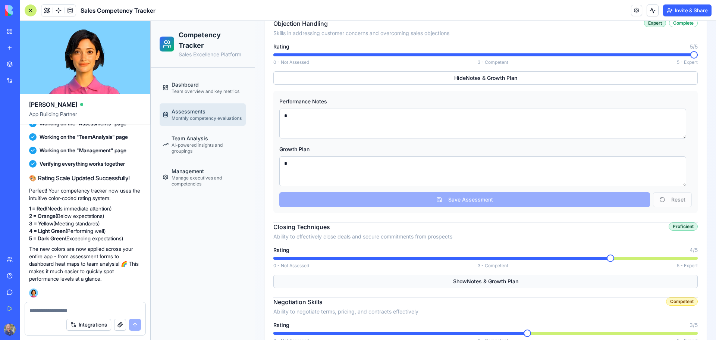
click at [451, 278] on button "Show Notes & Growth Plan" at bounding box center [485, 281] width 425 height 13
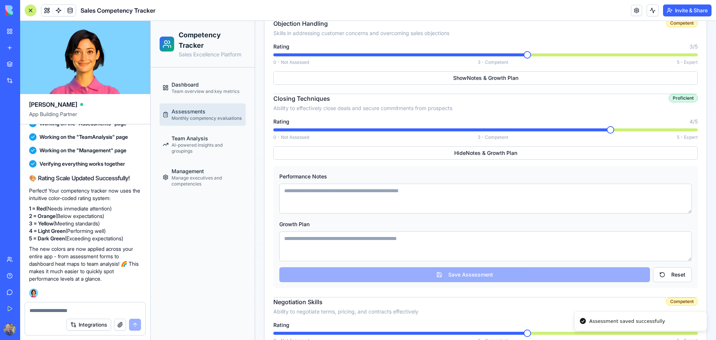
click at [331, 194] on textarea at bounding box center [485, 199] width 413 height 30
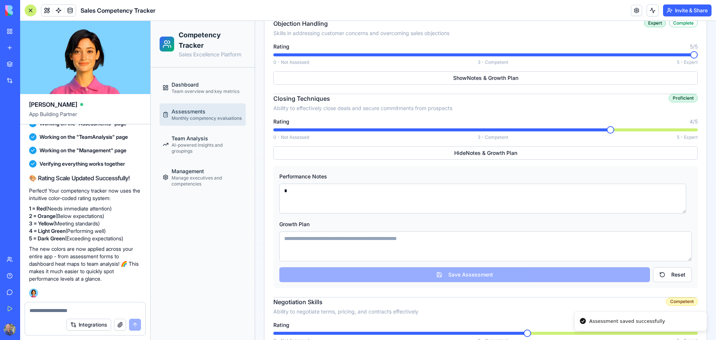
type textarea "*"
click at [342, 245] on textarea at bounding box center [485, 246] width 413 height 30
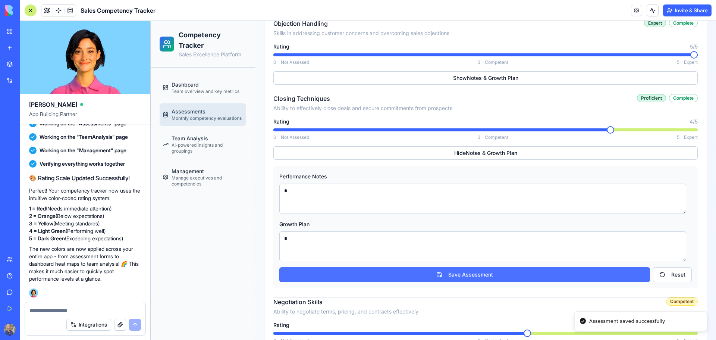
type textarea "*"
click at [459, 269] on button "Save Assessment" at bounding box center [464, 274] width 371 height 15
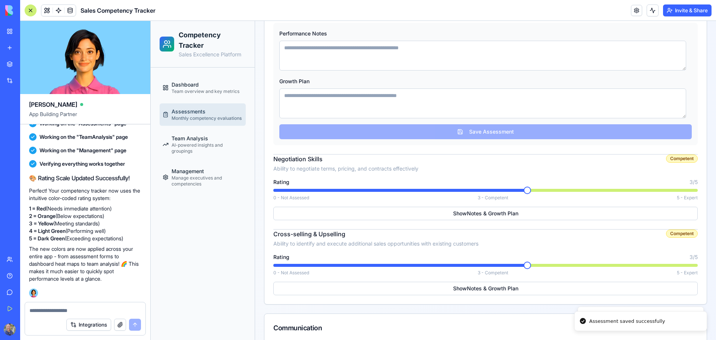
scroll to position [560, 0]
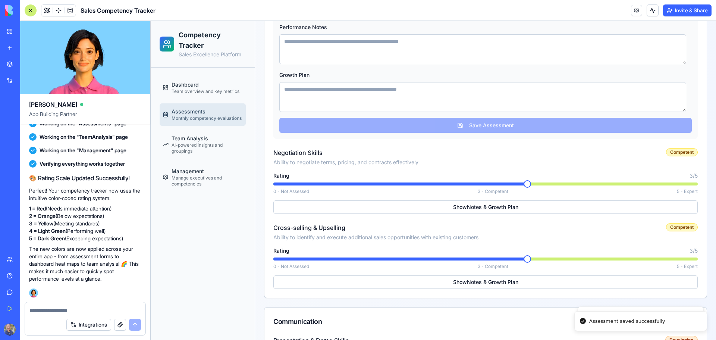
type textarea "*"
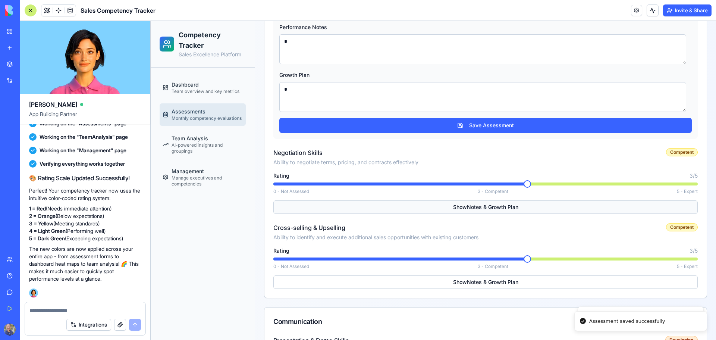
click at [452, 206] on button "Show Notes & Growth Plan" at bounding box center [485, 206] width 425 height 13
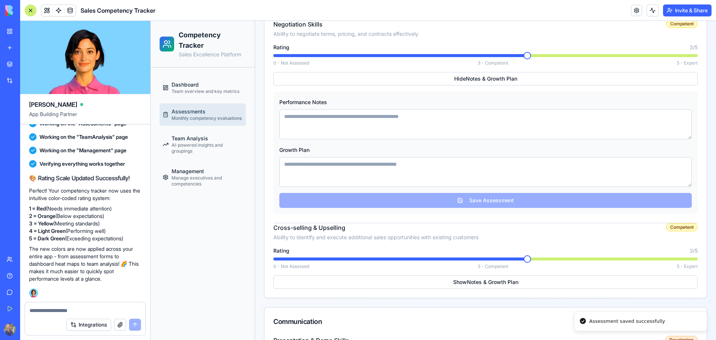
click at [321, 119] on textarea at bounding box center [485, 124] width 413 height 30
type textarea "*"
click at [339, 160] on textarea at bounding box center [485, 172] width 413 height 30
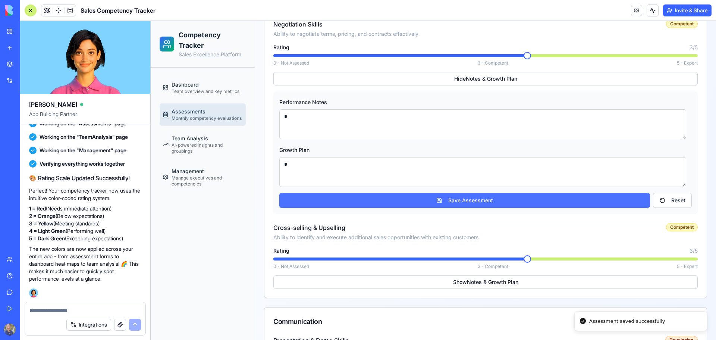
type textarea "*"
click at [413, 197] on button "Save Assessment" at bounding box center [464, 200] width 371 height 15
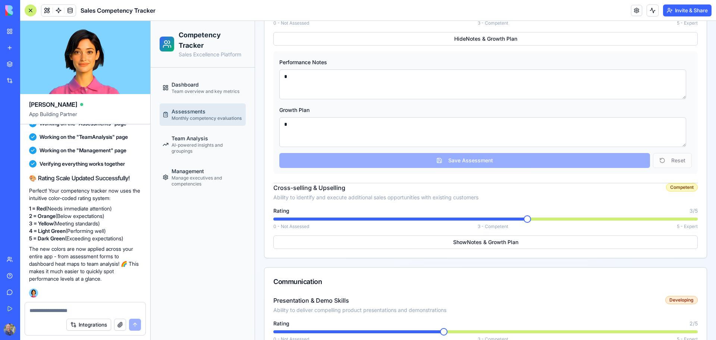
scroll to position [672, 0]
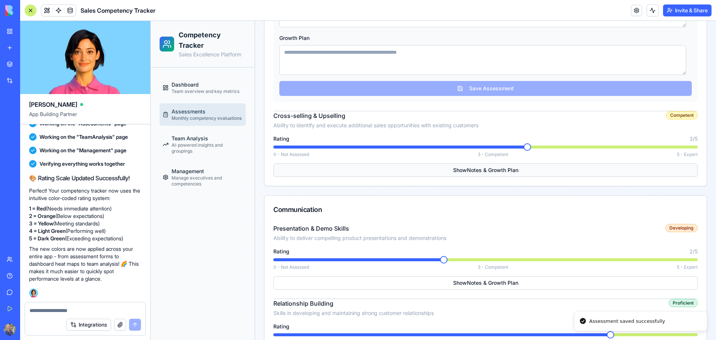
type textarea "*"
click at [465, 170] on button "Show Notes & Growth Plan" at bounding box center [485, 169] width 425 height 13
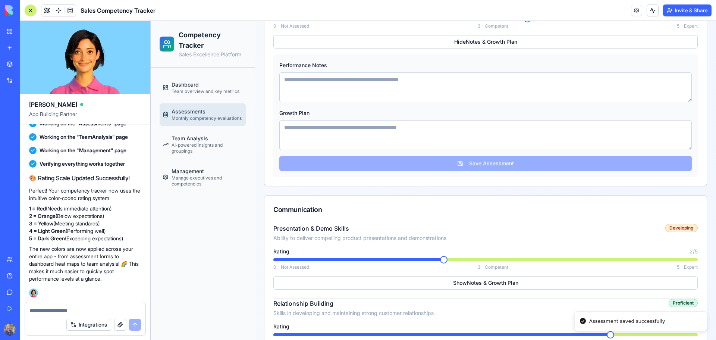
click at [306, 92] on textarea at bounding box center [485, 87] width 413 height 30
type textarea "*"
click at [340, 129] on textarea at bounding box center [485, 135] width 413 height 30
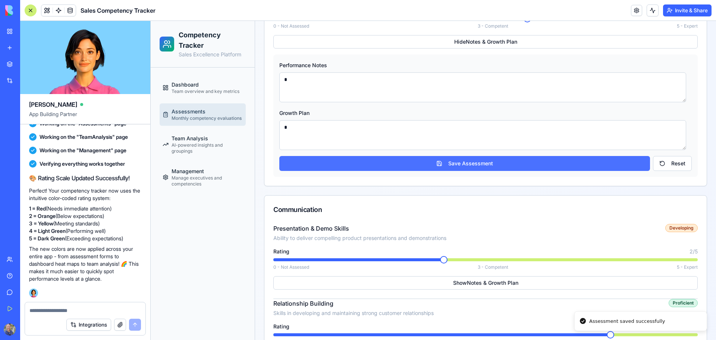
type textarea "*"
click at [456, 167] on button "Save Assessment" at bounding box center [464, 163] width 371 height 15
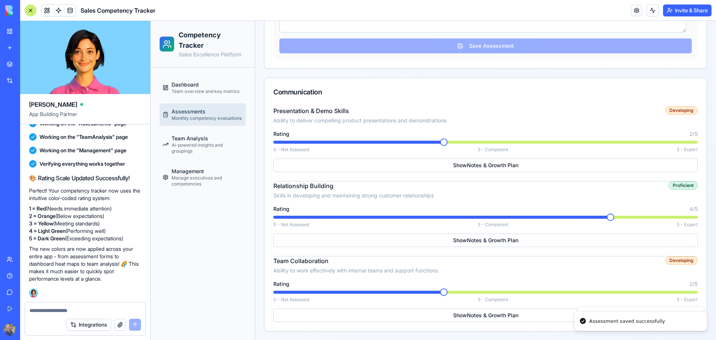
scroll to position [821, 0]
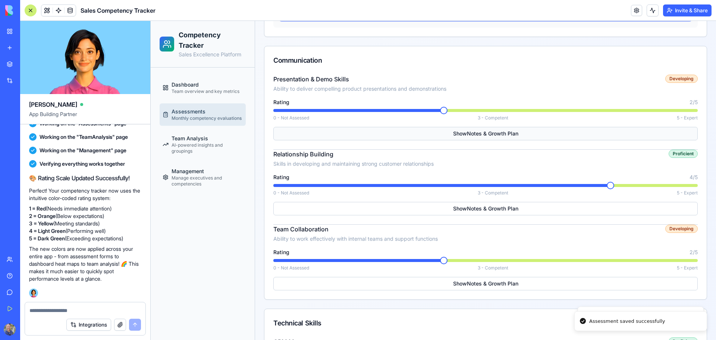
type textarea "*"
click at [463, 132] on button "Show Notes & Growth Plan" at bounding box center [485, 133] width 425 height 13
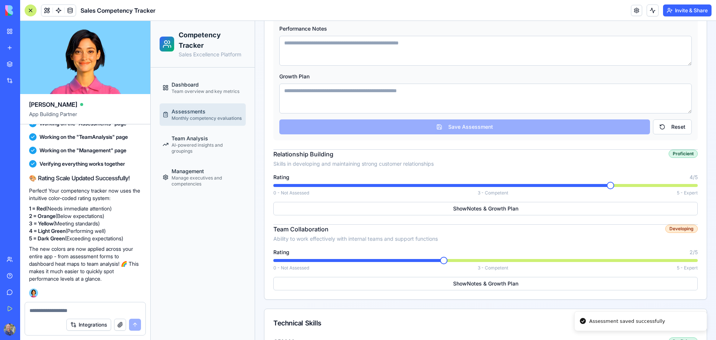
click at [317, 48] on textarea at bounding box center [485, 51] width 413 height 30
type textarea "*"
click at [339, 87] on textarea at bounding box center [485, 99] width 413 height 30
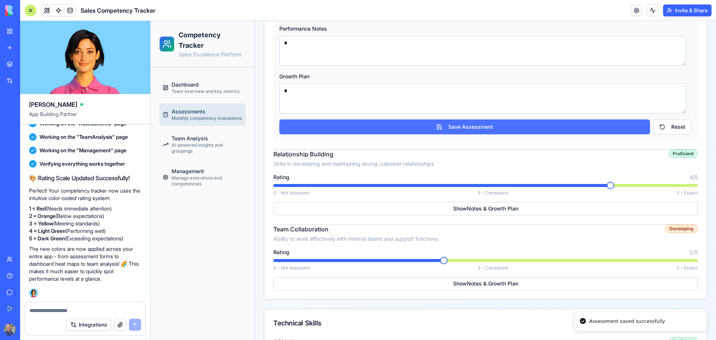
type textarea "*"
click at [427, 129] on button "Save Assessment" at bounding box center [464, 126] width 371 height 15
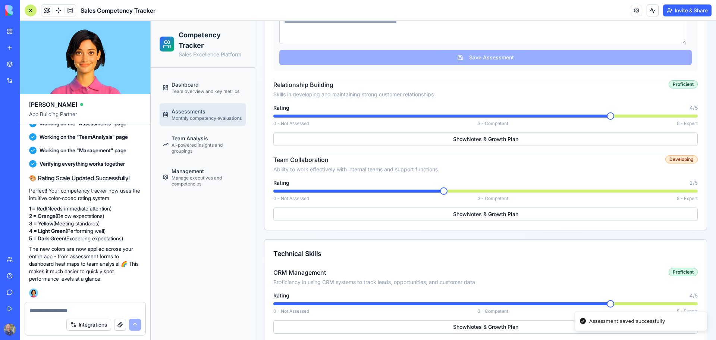
scroll to position [895, 0]
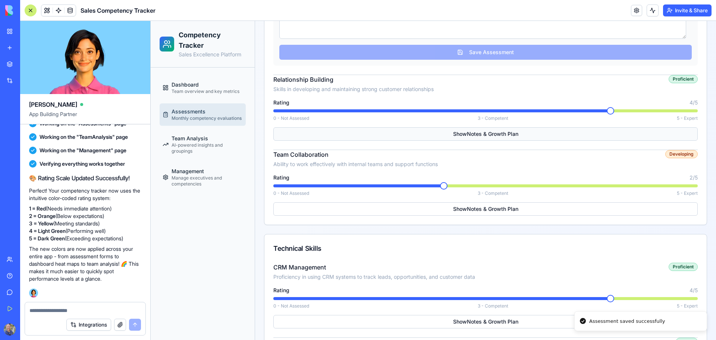
click at [428, 130] on button "Show Notes & Growth Plan" at bounding box center [485, 133] width 425 height 13
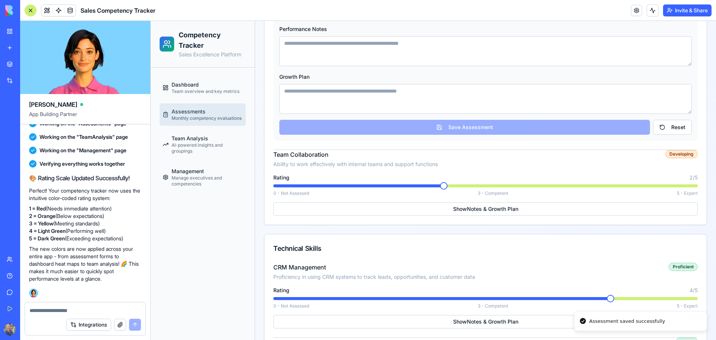
click at [303, 50] on textarea at bounding box center [485, 51] width 413 height 30
type textarea "*"
click at [328, 96] on textarea at bounding box center [485, 99] width 413 height 30
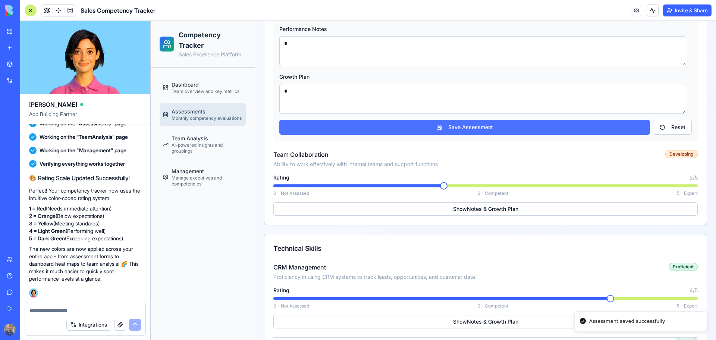
type textarea "*"
click at [416, 131] on button "Save Assessment" at bounding box center [464, 127] width 371 height 15
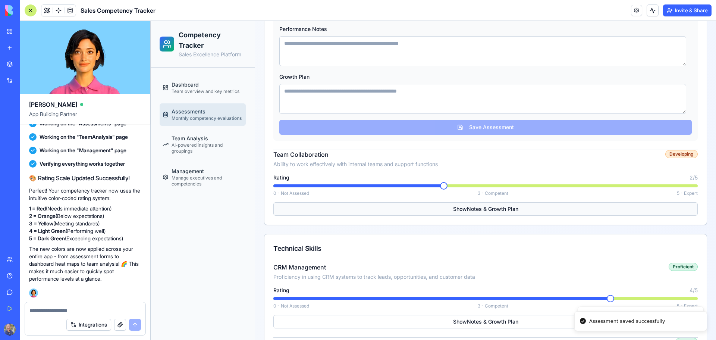
type textarea "*"
click at [485, 207] on button "Show Notes & Growth Plan" at bounding box center [485, 208] width 425 height 13
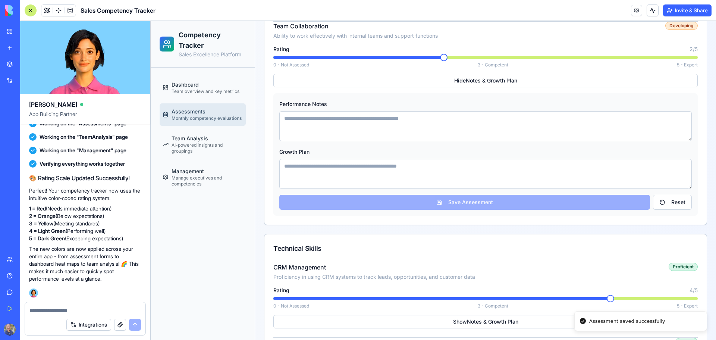
click at [328, 122] on textarea at bounding box center [485, 126] width 413 height 30
type textarea "*"
click at [353, 167] on textarea at bounding box center [485, 174] width 413 height 30
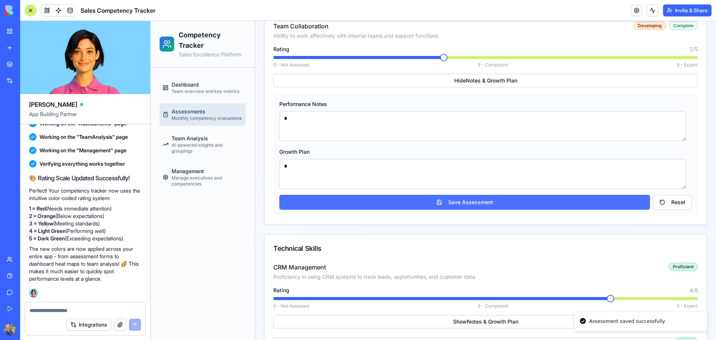
type textarea "*"
click at [467, 205] on button "Save Assessment" at bounding box center [464, 202] width 371 height 15
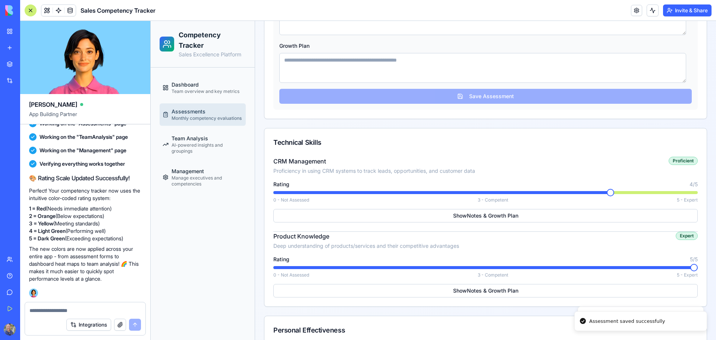
scroll to position [1119, 0]
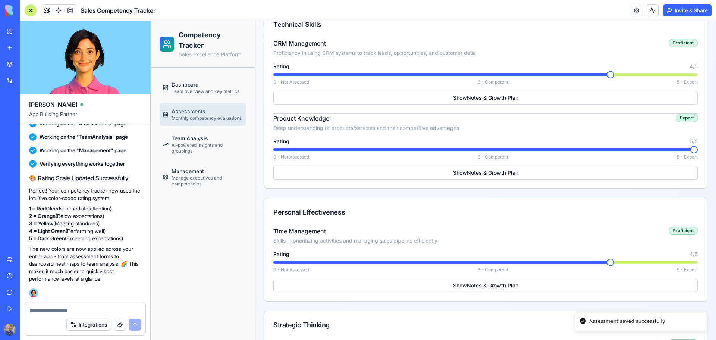
type textarea "*"
click at [472, 96] on button "Show Notes & Growth Plan" at bounding box center [485, 97] width 425 height 13
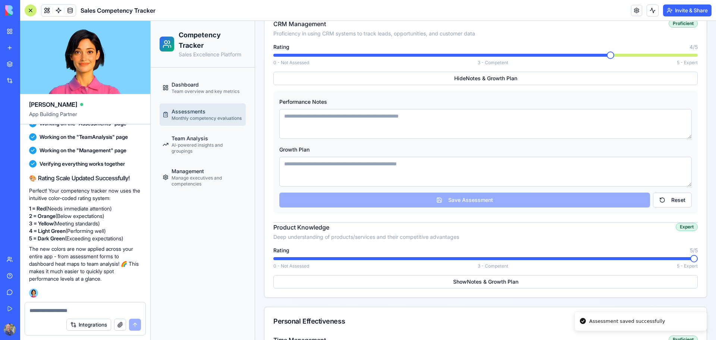
scroll to position [1007, 0]
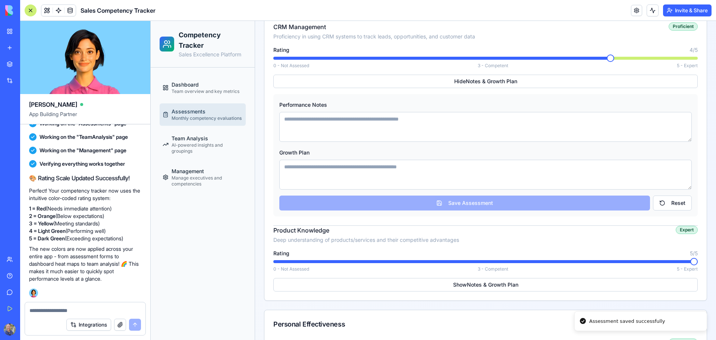
click at [335, 120] on textarea at bounding box center [485, 127] width 413 height 30
type textarea "*"
click at [351, 171] on textarea at bounding box center [485, 175] width 413 height 30
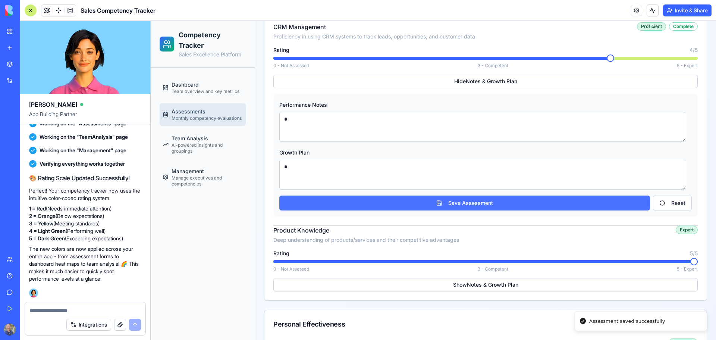
type textarea "*"
click at [449, 207] on button "Save Assessment" at bounding box center [464, 202] width 371 height 15
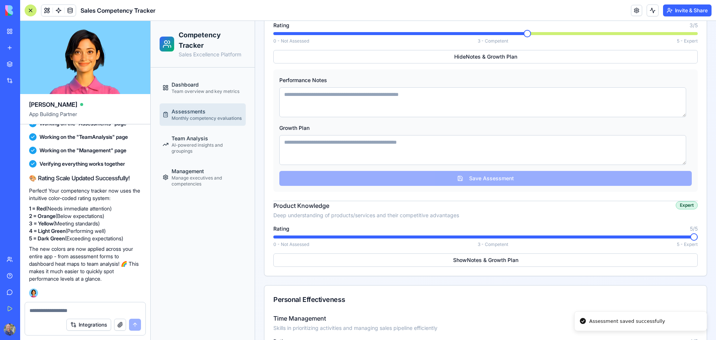
type textarea "*"
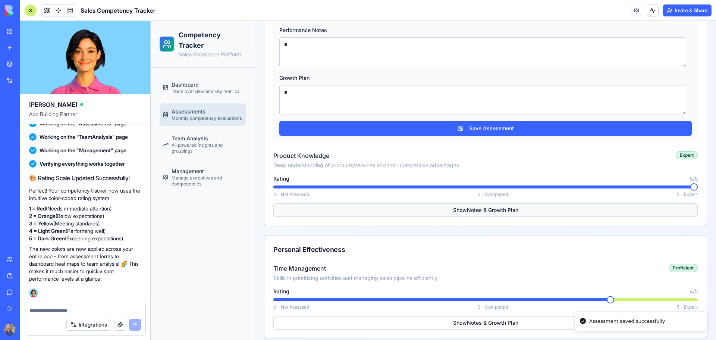
click at [451, 210] on button "Show Notes & Growth Plan" at bounding box center [485, 209] width 425 height 13
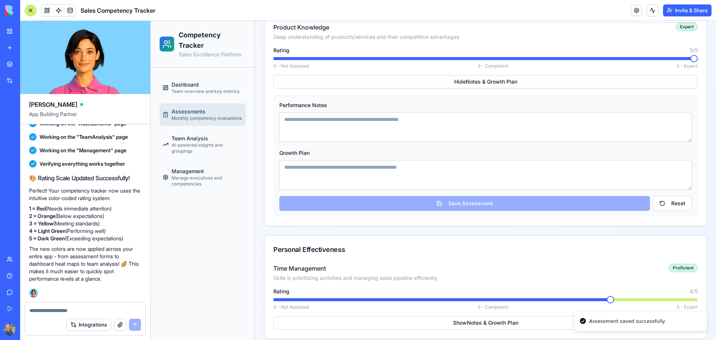
click at [323, 119] on textarea at bounding box center [485, 127] width 413 height 30
type textarea "*"
click at [348, 170] on textarea at bounding box center [485, 175] width 413 height 30
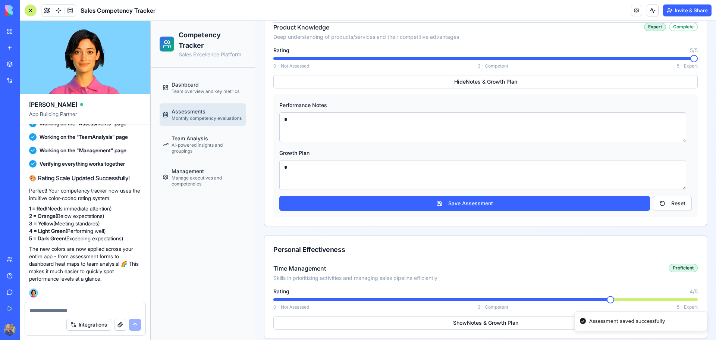
type textarea "*"
click at [428, 213] on div "Performance Notes * Growth Plan * Save Assessment Reset" at bounding box center [485, 155] width 425 height 122
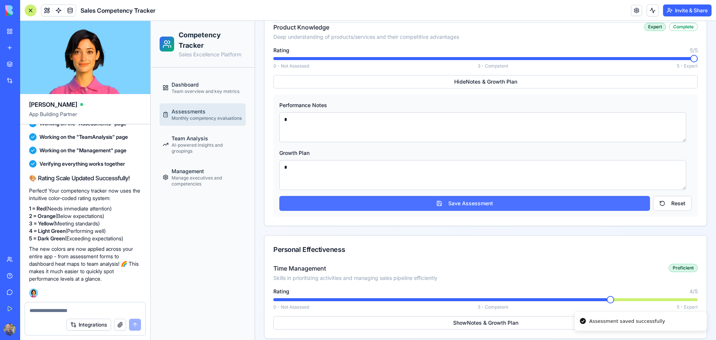
click at [428, 206] on button "Save Assessment" at bounding box center [464, 203] width 371 height 15
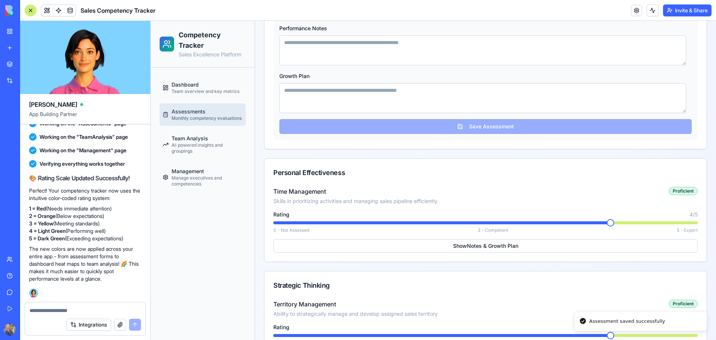
scroll to position [1268, 0]
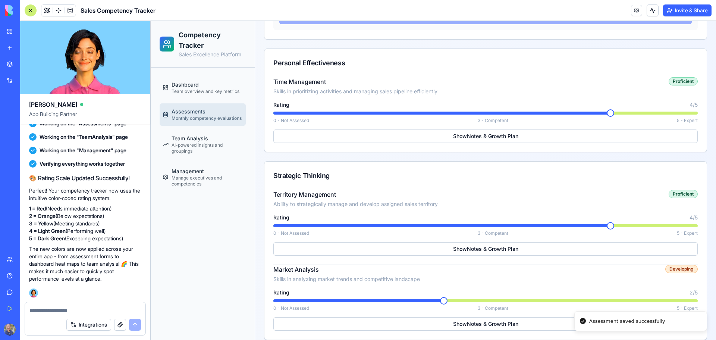
type textarea "*"
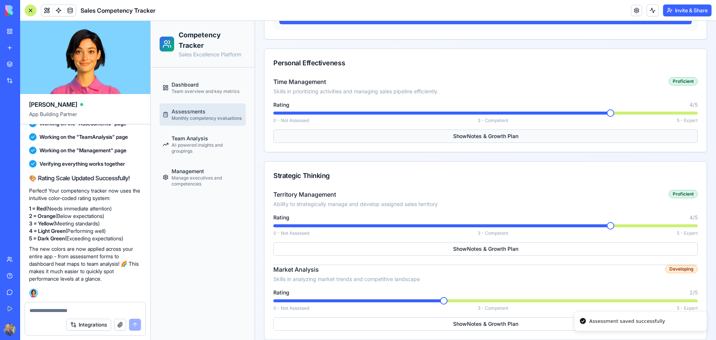
click at [457, 138] on button "Show Notes & Growth Plan" at bounding box center [485, 135] width 425 height 13
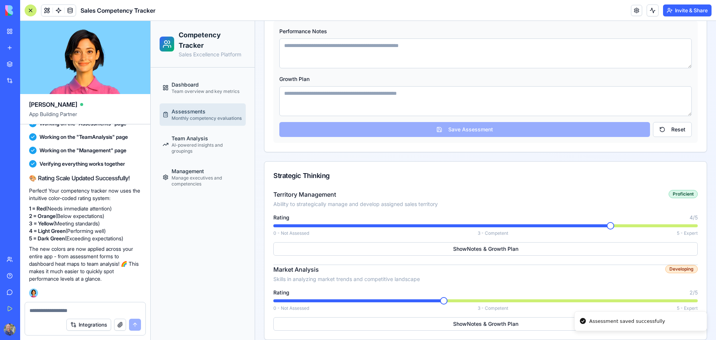
drag, startPoint x: 319, startPoint y: 61, endPoint x: 321, endPoint y: 79, distance: 18.4
click at [317, 61] on textarea at bounding box center [485, 53] width 413 height 30
type textarea "*"
click at [327, 91] on textarea at bounding box center [485, 101] width 413 height 30
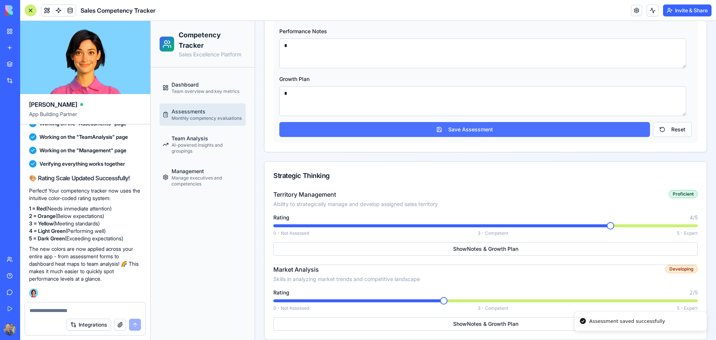
type textarea "*"
click at [414, 128] on button "Save Assessment" at bounding box center [464, 129] width 371 height 15
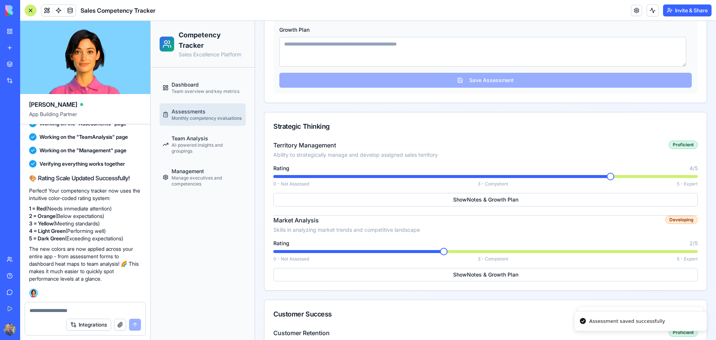
type textarea "*"
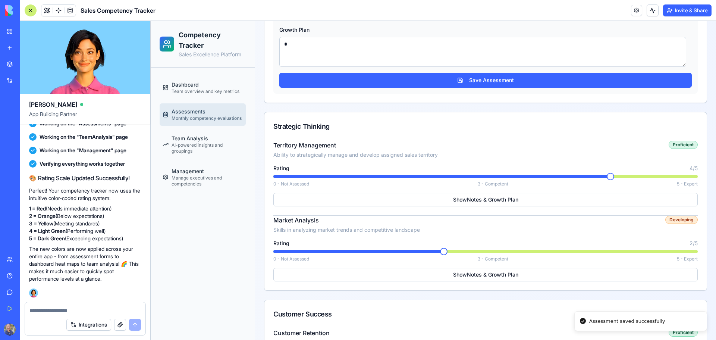
scroll to position [1390, 0]
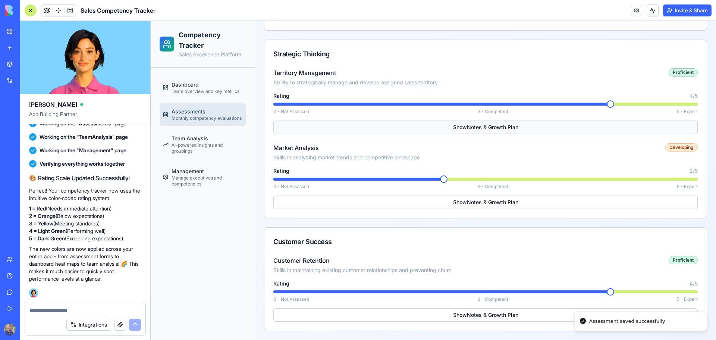
click at [460, 128] on button "Show Notes & Growth Plan" at bounding box center [485, 126] width 425 height 13
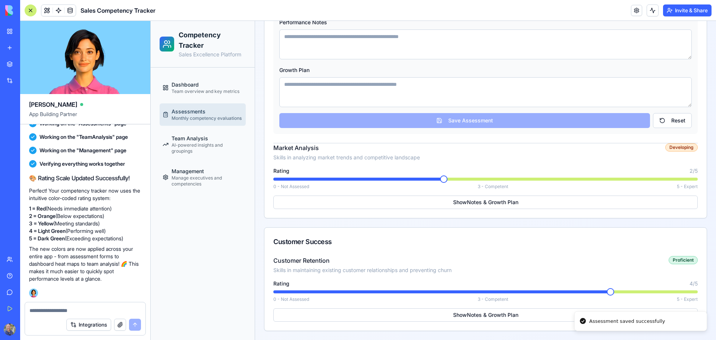
click at [318, 52] on textarea at bounding box center [485, 44] width 413 height 30
type textarea "*"
click at [329, 84] on textarea at bounding box center [485, 92] width 413 height 30
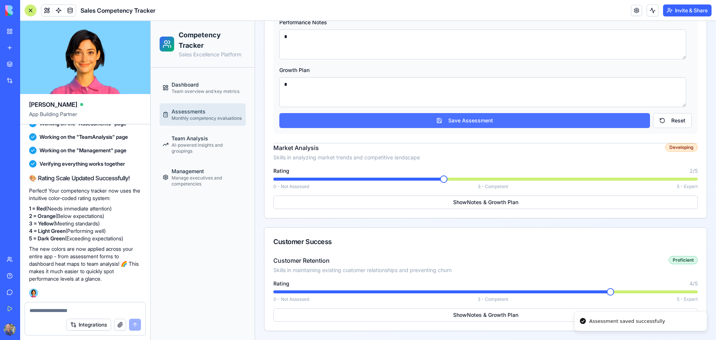
type textarea "*"
click at [419, 122] on button "Save Assessment" at bounding box center [464, 120] width 371 height 15
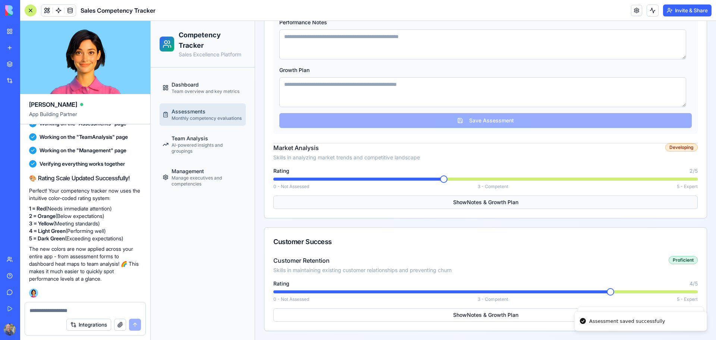
click at [472, 208] on button "Show Notes & Growth Plan" at bounding box center [485, 201] width 425 height 13
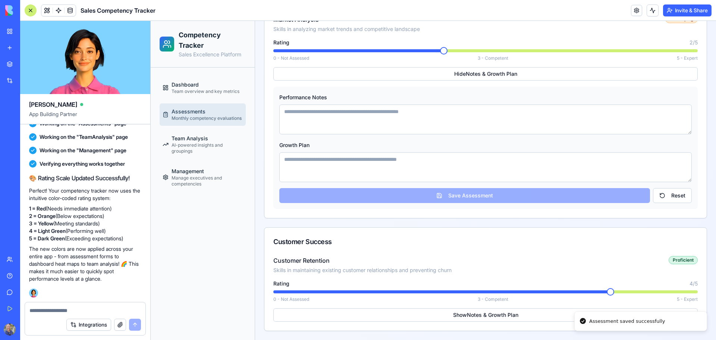
click at [306, 110] on textarea at bounding box center [485, 119] width 413 height 30
type textarea "*"
drag, startPoint x: 338, startPoint y: 164, endPoint x: 398, endPoint y: 196, distance: 68.6
click at [338, 164] on textarea at bounding box center [485, 167] width 413 height 30
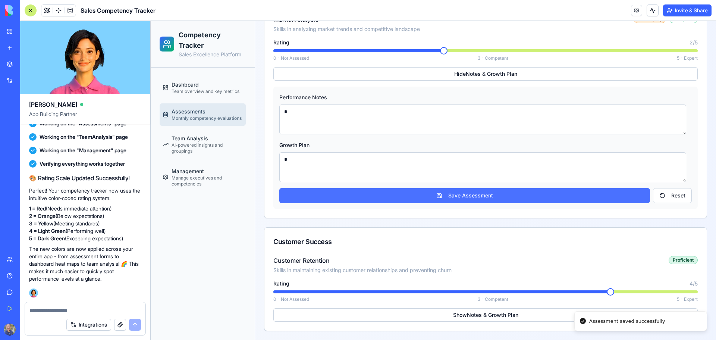
type textarea "*"
click at [433, 197] on button "Save Assessment" at bounding box center [464, 195] width 371 height 15
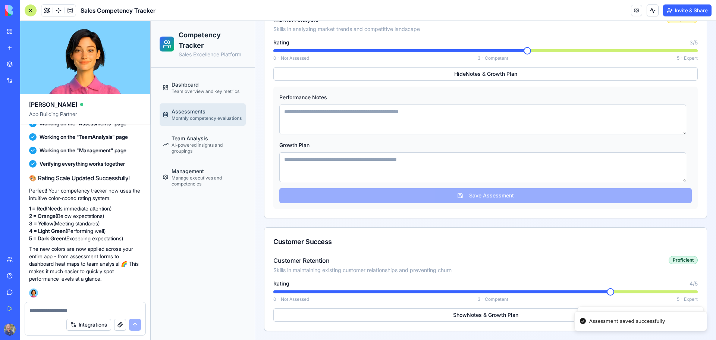
type textarea "*"
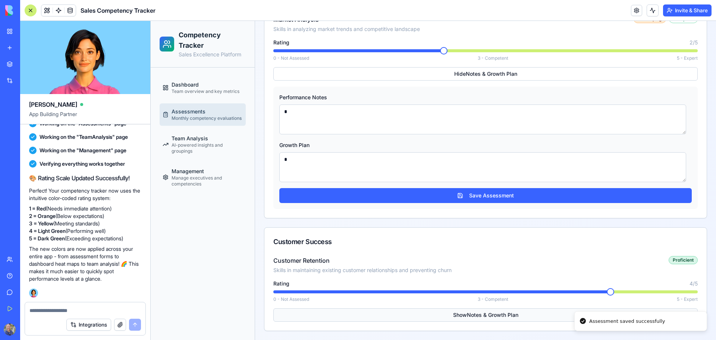
click at [448, 318] on button "Show Notes & Growth Plan" at bounding box center [485, 314] width 425 height 13
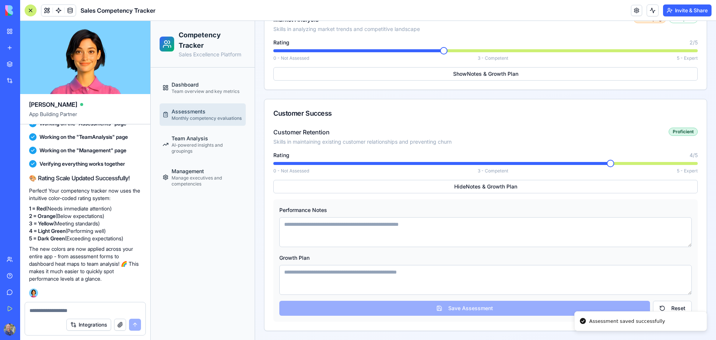
click at [340, 226] on textarea at bounding box center [485, 232] width 413 height 30
type textarea "*"
click at [339, 276] on textarea at bounding box center [485, 280] width 413 height 30
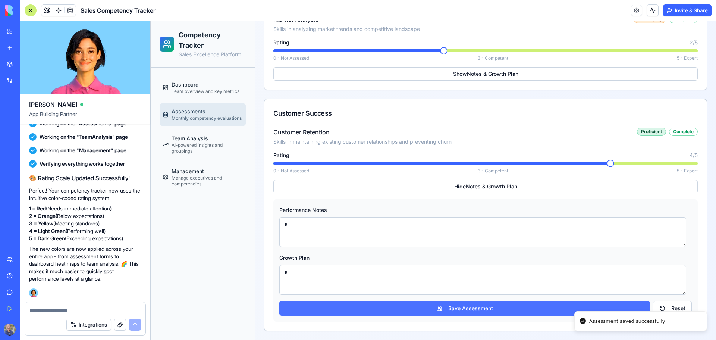
type textarea "*"
click at [447, 304] on button "Save Assessment" at bounding box center [464, 308] width 371 height 15
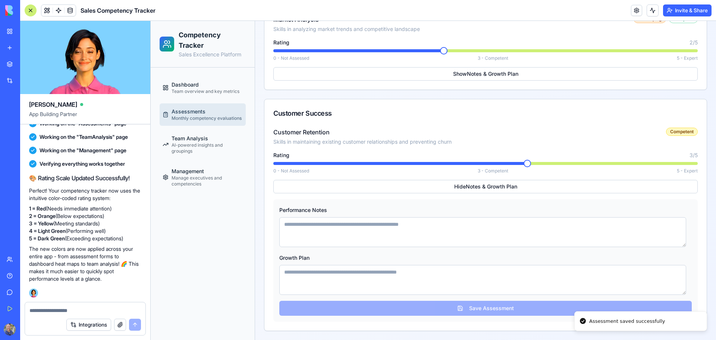
type textarea "*"
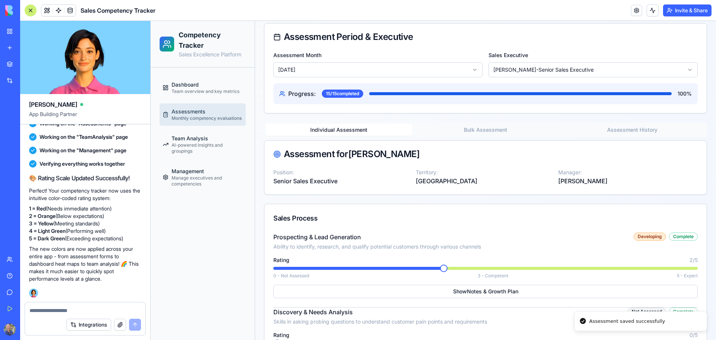
scroll to position [0, 0]
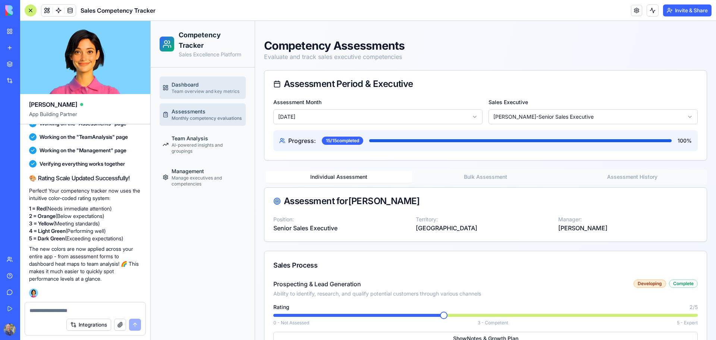
click at [210, 90] on span "Team overview and key metrics" at bounding box center [206, 91] width 68 height 6
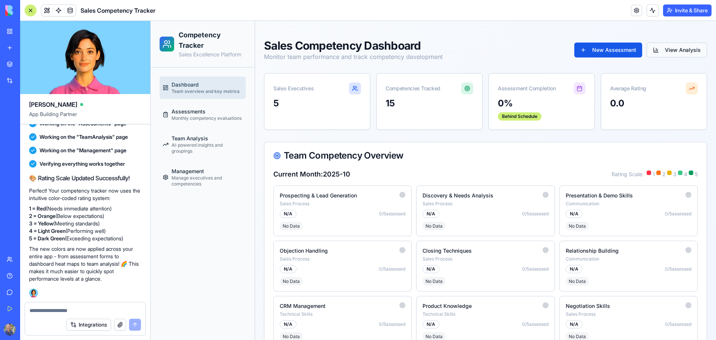
click at [675, 50] on button "View Analysis" at bounding box center [677, 50] width 60 height 15
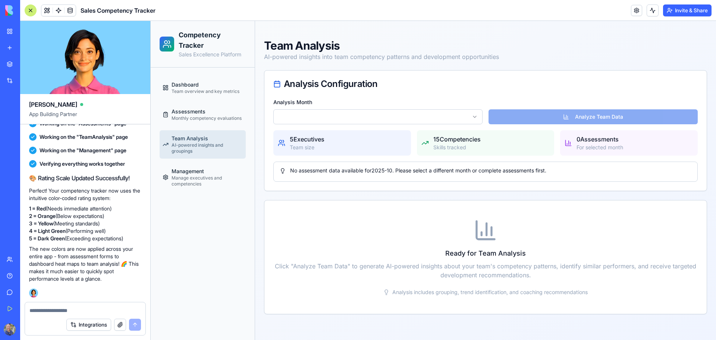
click at [469, 117] on html "Competency Tracker Sales Excellence Platform Dashboard Team overview and key me…" at bounding box center [434, 180] width 566 height 319
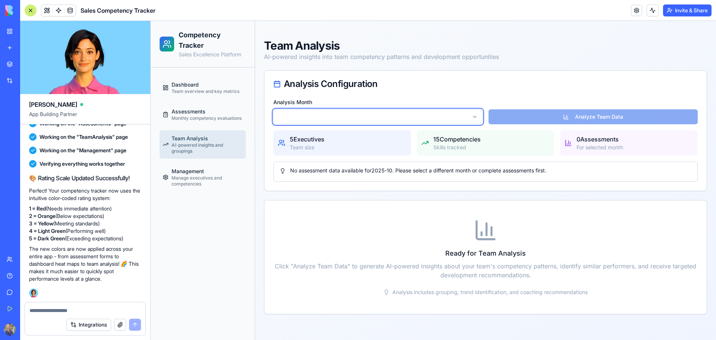
click at [414, 125] on html "Competency Tracker Sales Excellence Platform Dashboard Team overview and key me…" at bounding box center [434, 180] width 566 height 319
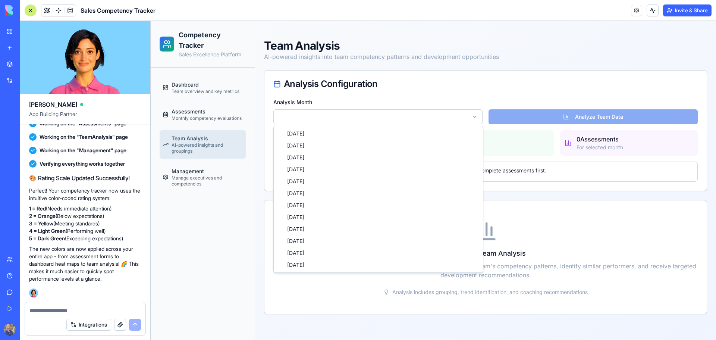
click at [463, 119] on html "Competency Tracker Sales Excellence Platform Dashboard Team overview and key me…" at bounding box center [434, 180] width 566 height 319
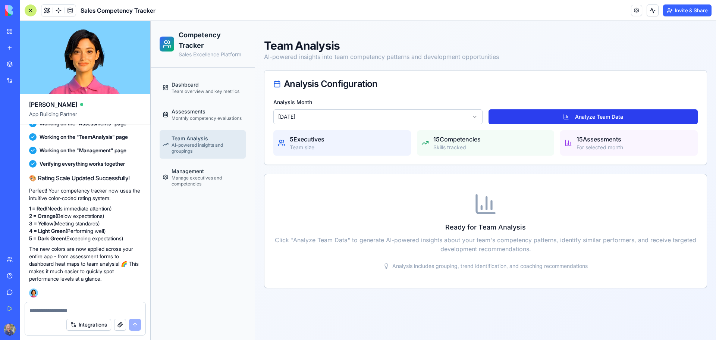
click at [556, 120] on button "Analyze Team Data" at bounding box center [593, 116] width 209 height 15
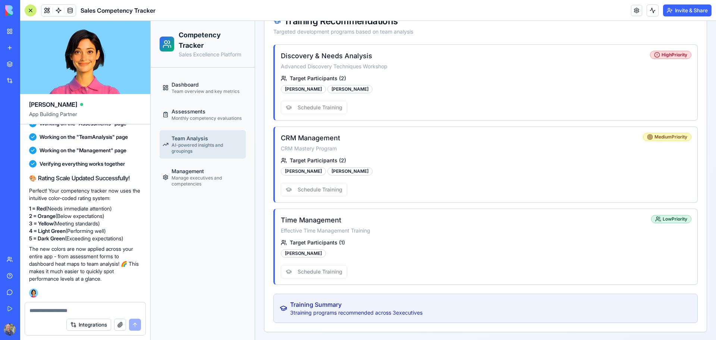
scroll to position [603, 0]
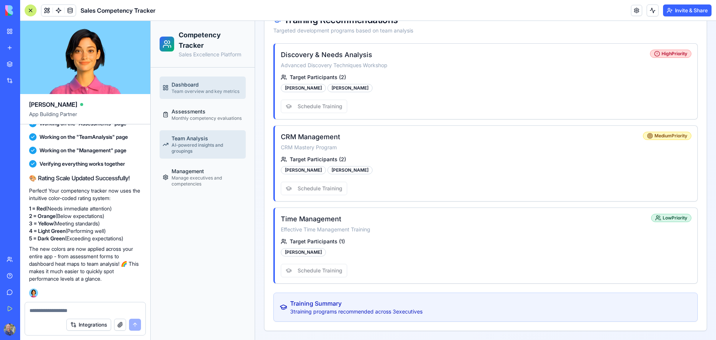
click at [176, 89] on span "Team overview and key metrics" at bounding box center [206, 91] width 68 height 6
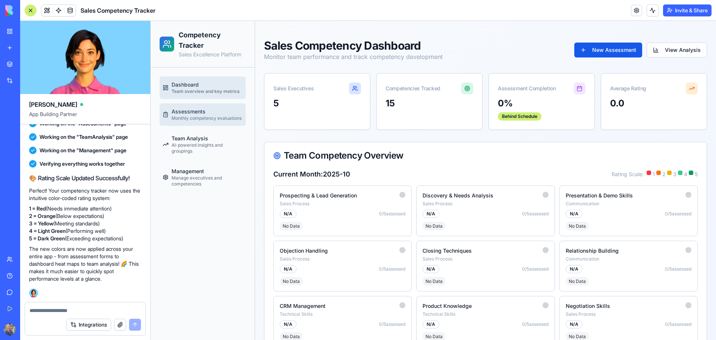
click at [195, 119] on span "Monthly competency evaluations" at bounding box center [207, 118] width 70 height 6
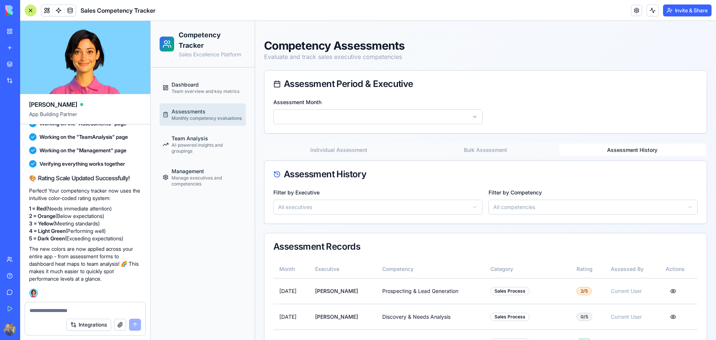
click at [583, 150] on button "Assessment History" at bounding box center [632, 150] width 147 height 12
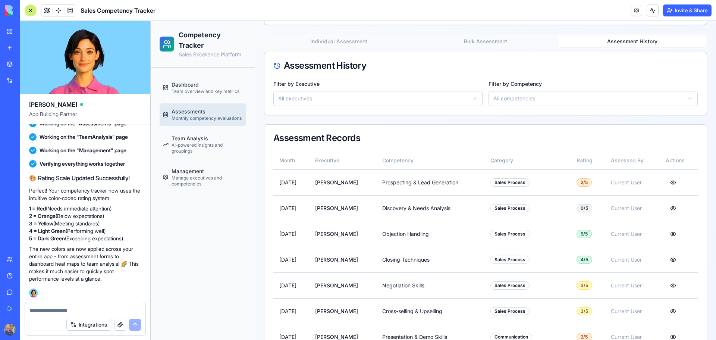
scroll to position [112, 0]
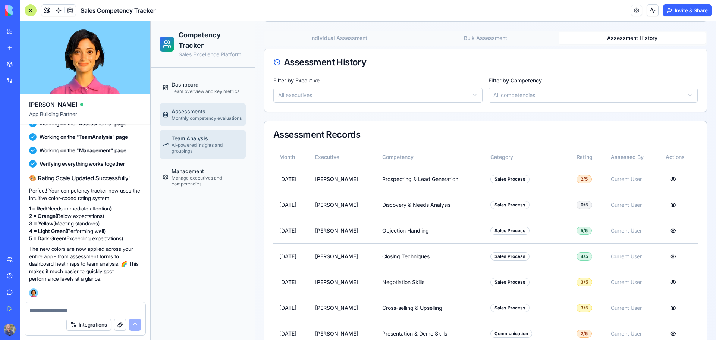
click at [212, 137] on div "Team Analysis AI-powered insights and groupings" at bounding box center [207, 144] width 71 height 19
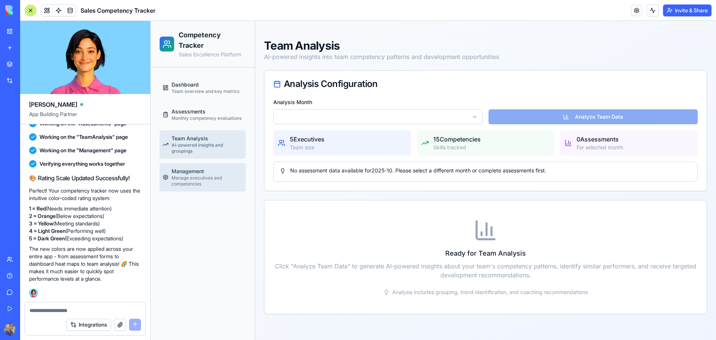
click at [214, 180] on span "Manage executives and competencies" at bounding box center [207, 181] width 71 height 12
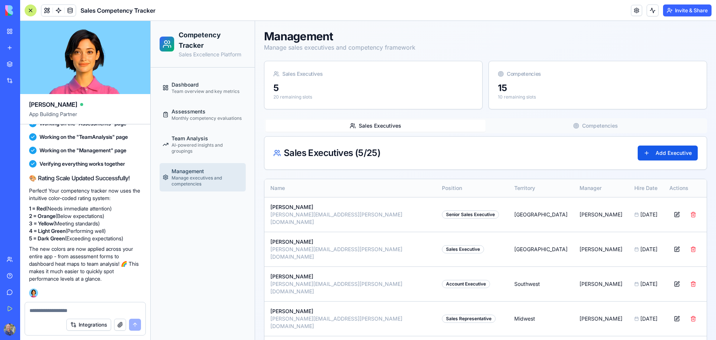
scroll to position [12, 0]
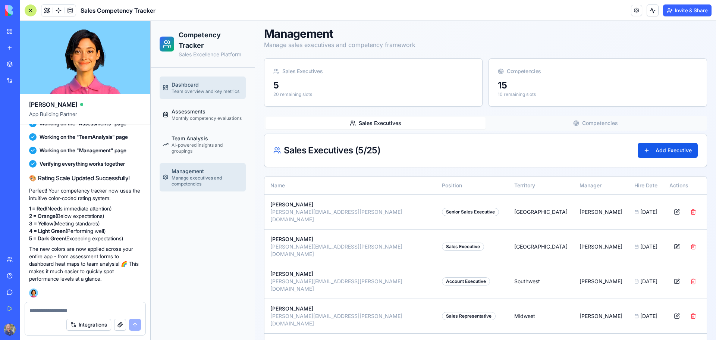
click at [201, 91] on span "Team overview and key metrics" at bounding box center [206, 91] width 68 height 6
